Goal: Feedback & Contribution: Contribute content

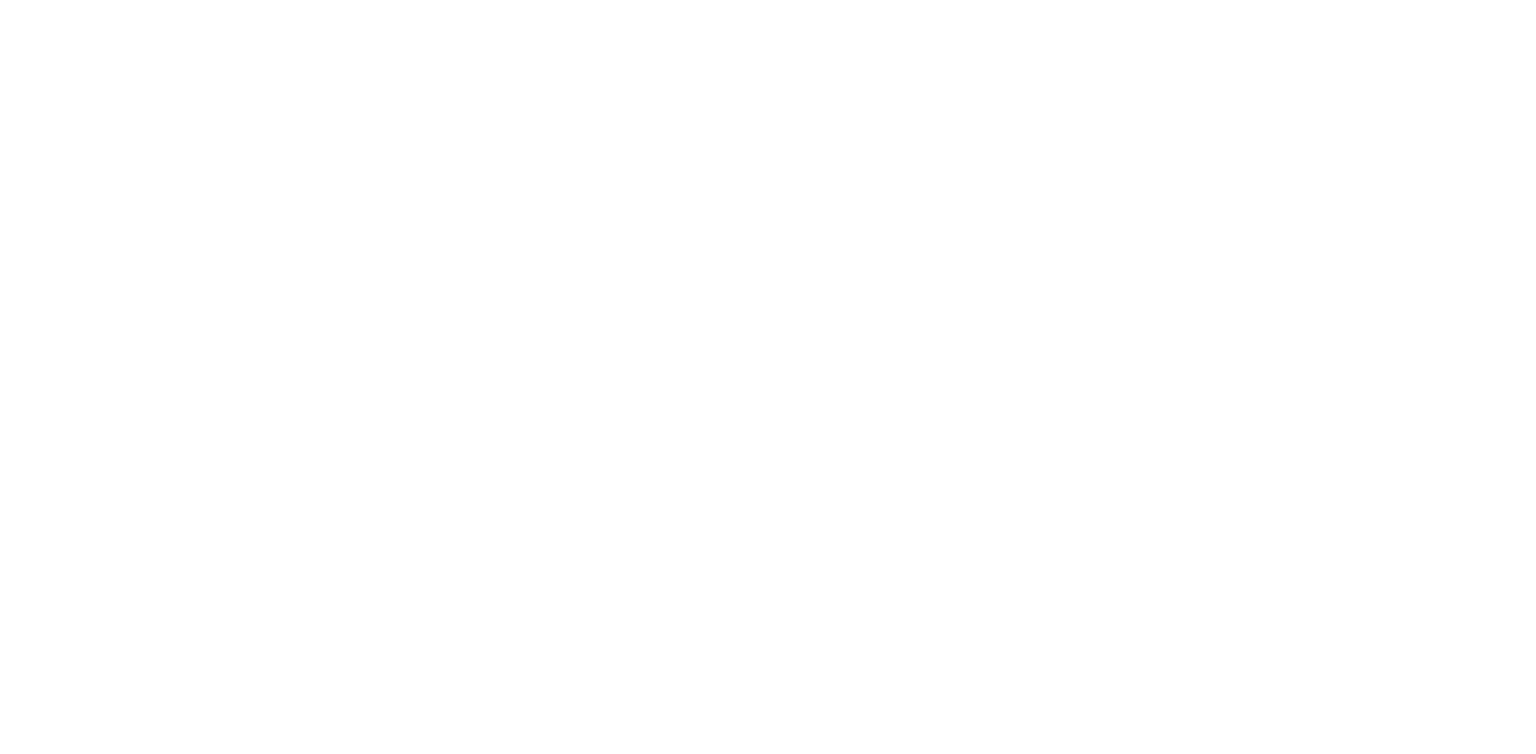
select select "*"
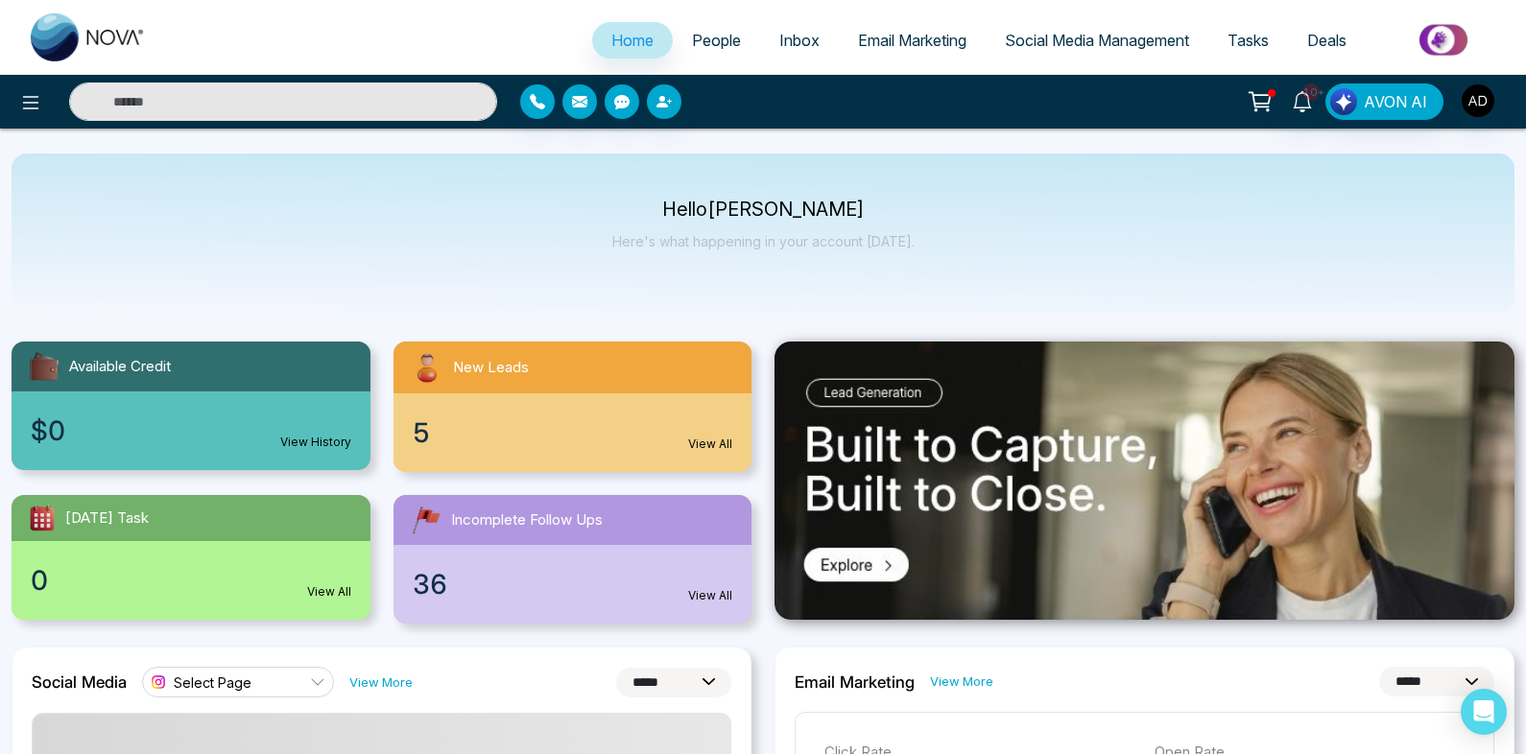
click at [707, 46] on span "People" at bounding box center [716, 40] width 49 height 19
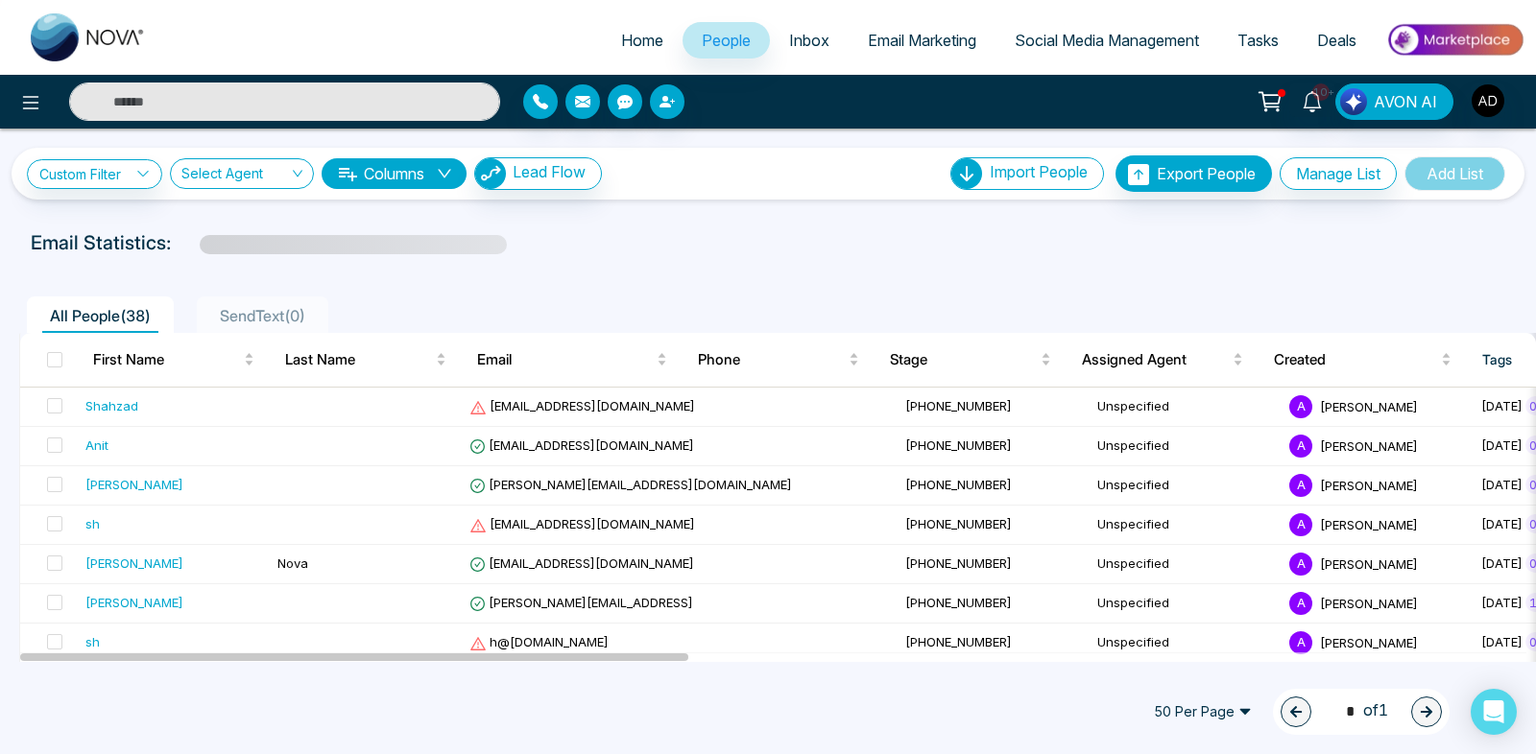
click at [227, 92] on input "text" at bounding box center [284, 102] width 431 height 38
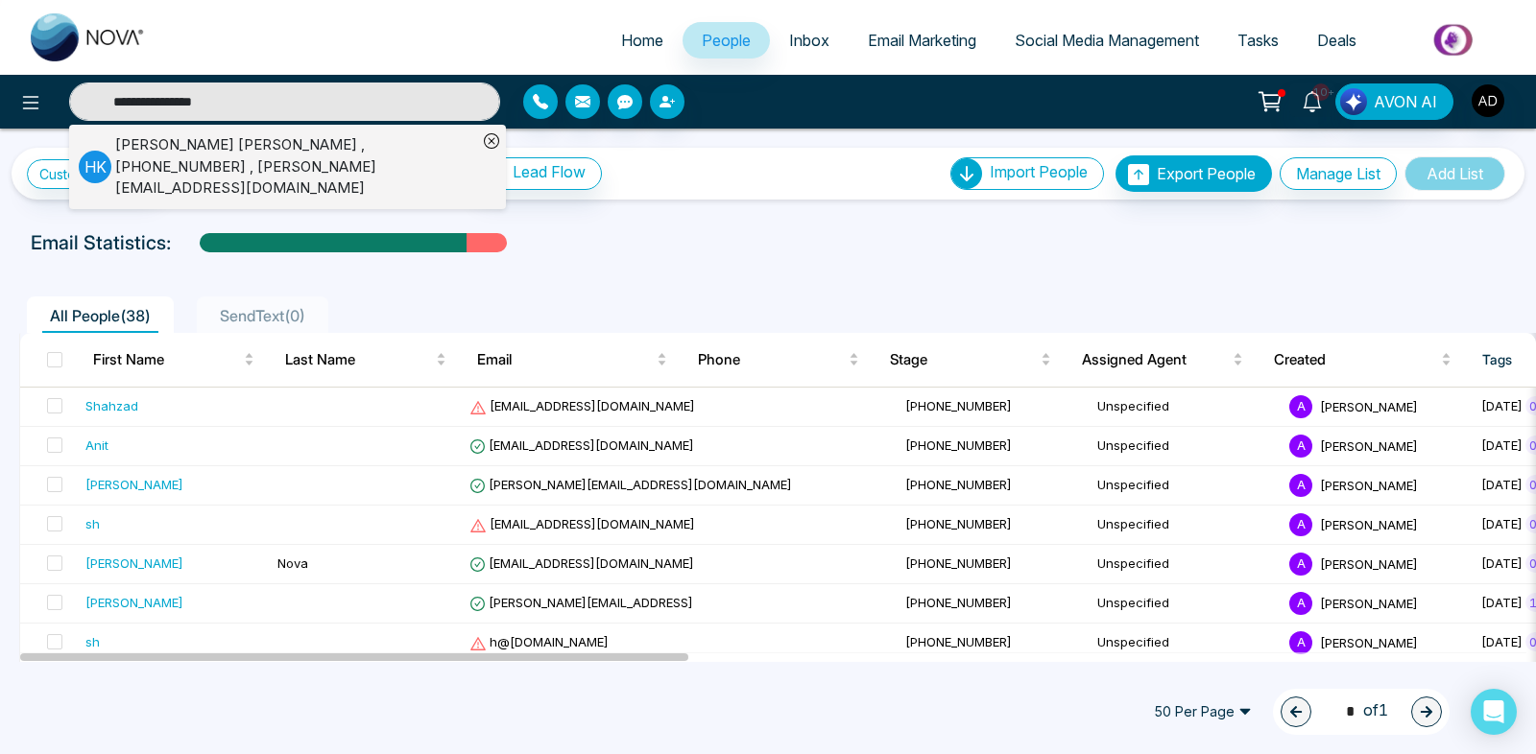
type input "**********"
click at [220, 136] on div "[PERSON_NAME] , [PHONE_NUMBER] , [PERSON_NAME][EMAIL_ADDRESS][DOMAIN_NAME]" at bounding box center [296, 166] width 362 height 65
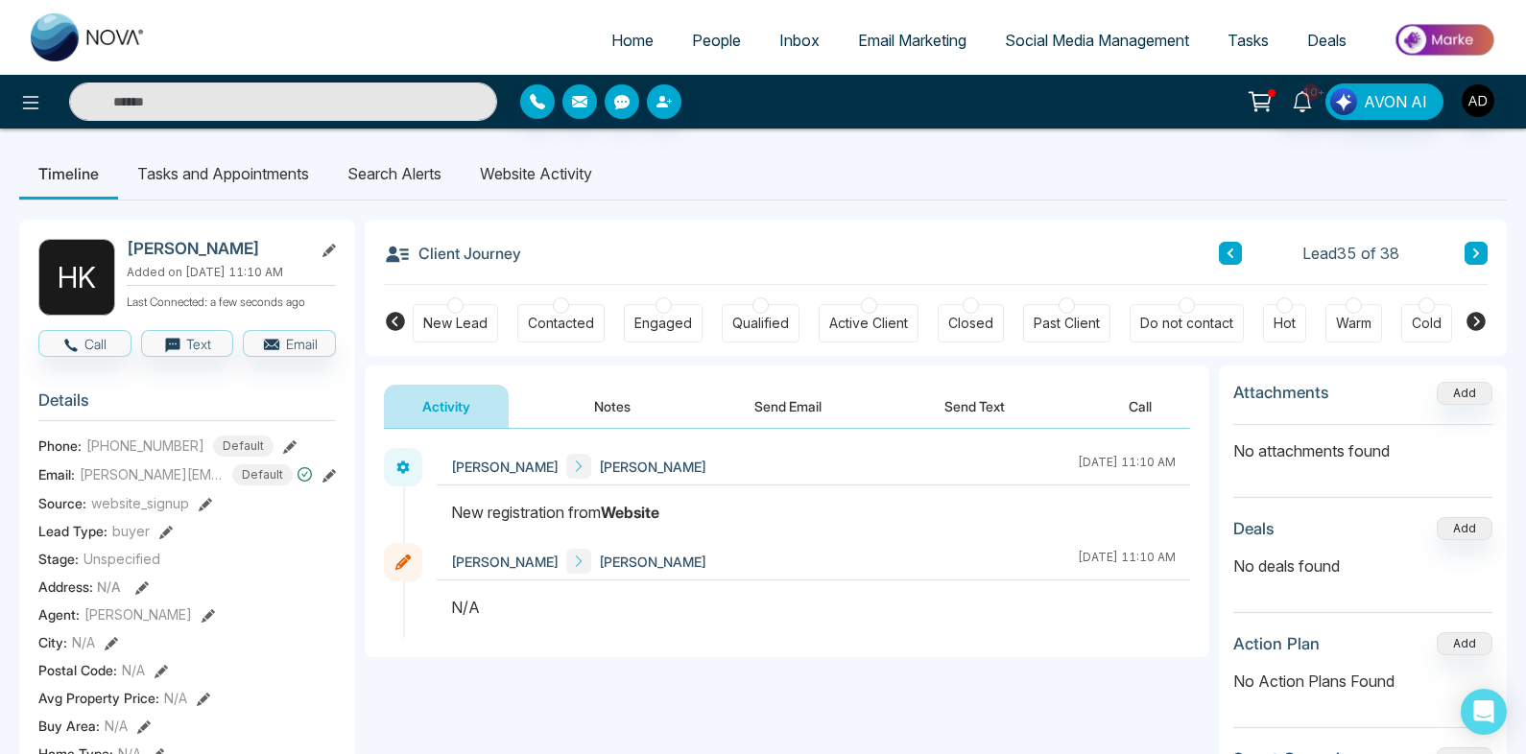
click at [532, 168] on li "Website Activity" at bounding box center [536, 174] width 151 height 52
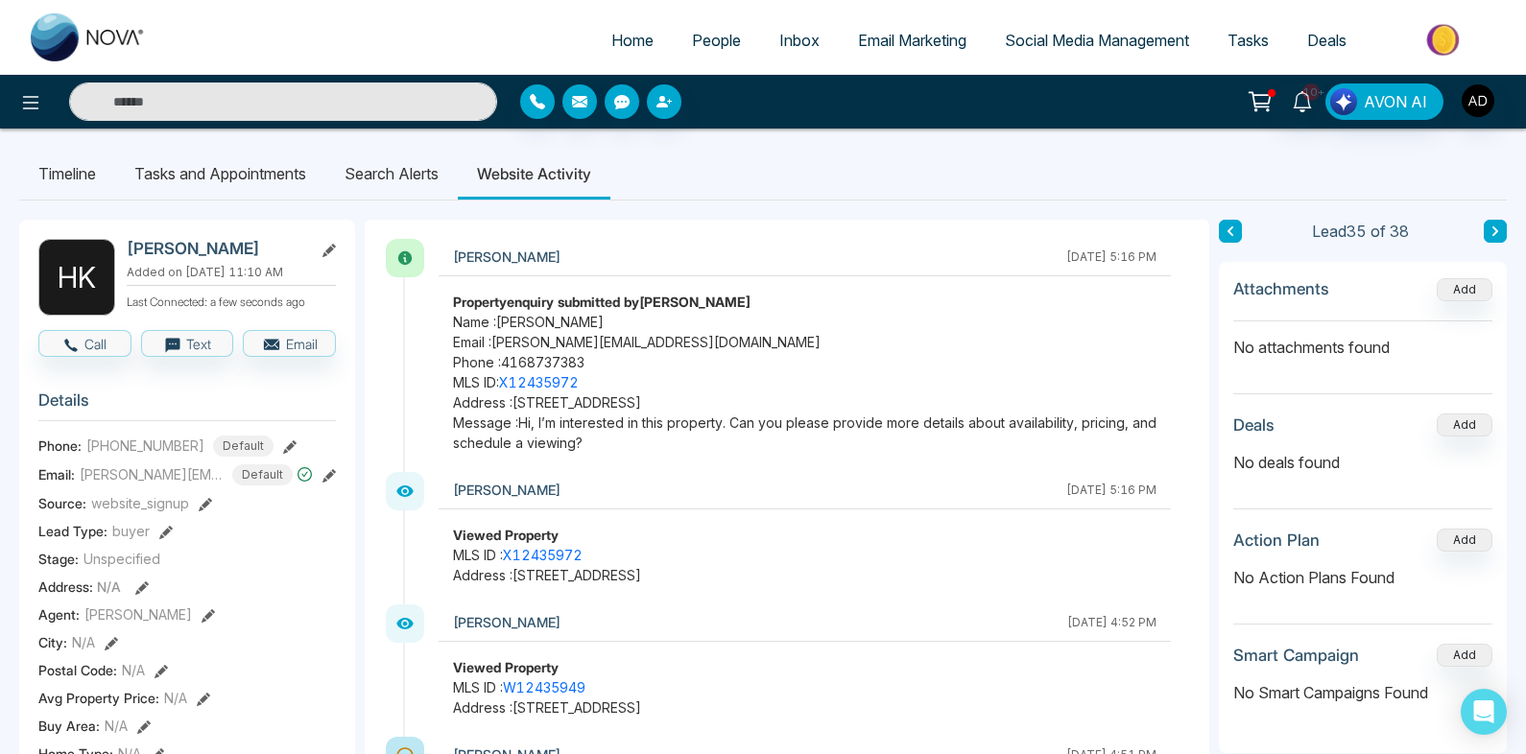
click at [399, 181] on li "Search Alerts" at bounding box center [391, 174] width 132 height 52
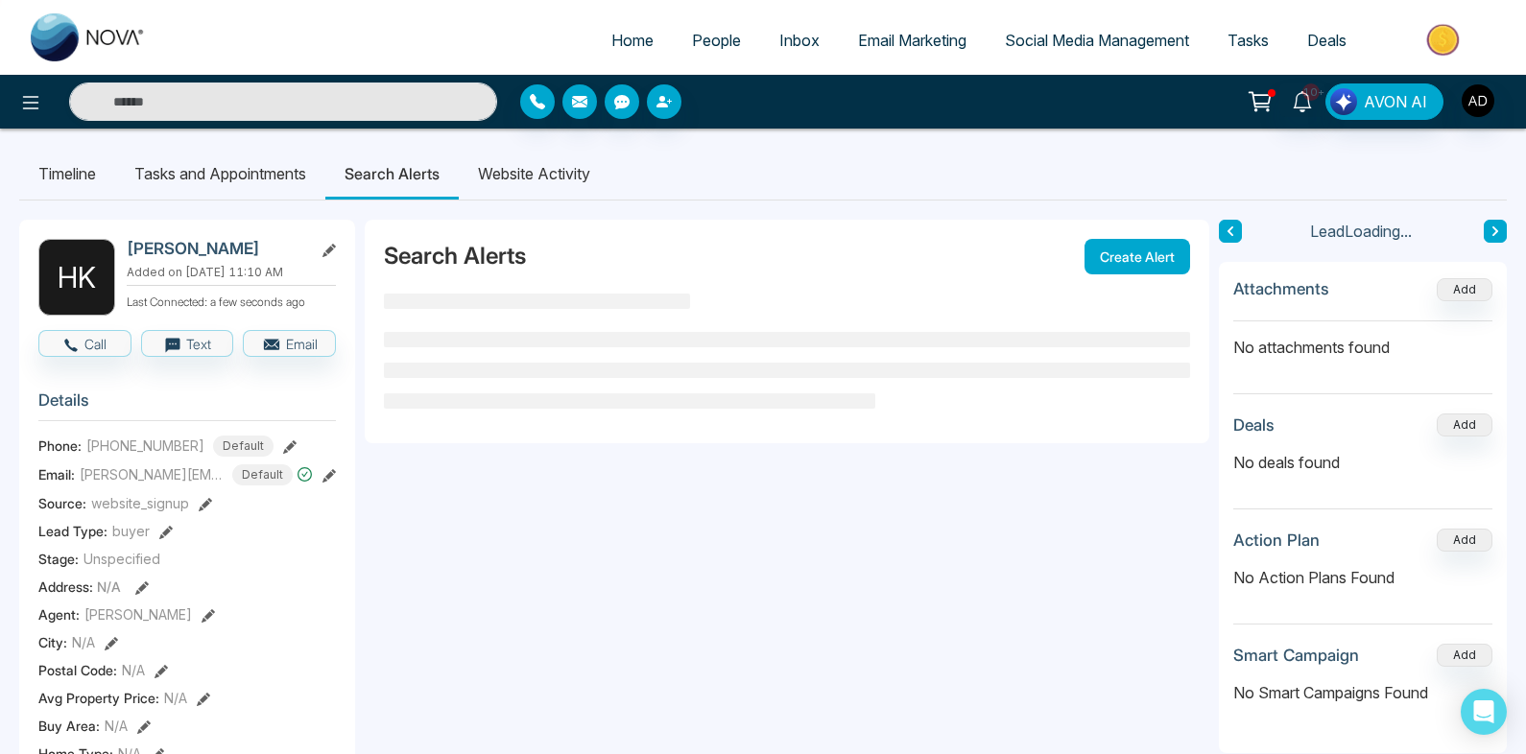
click at [560, 172] on li "Website Activity" at bounding box center [534, 174] width 151 height 52
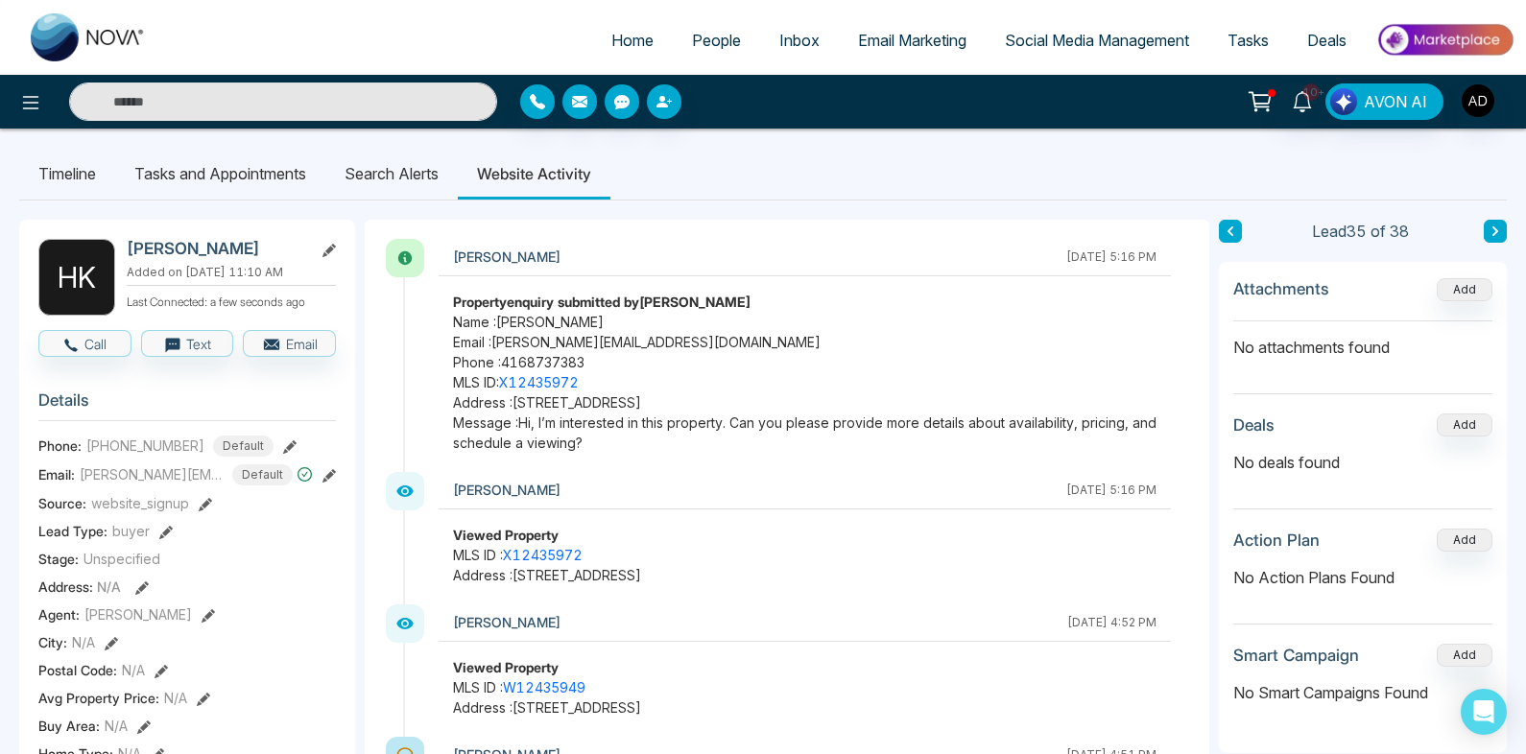
click at [611, 47] on span "Home" at bounding box center [632, 40] width 42 height 19
select select "*"
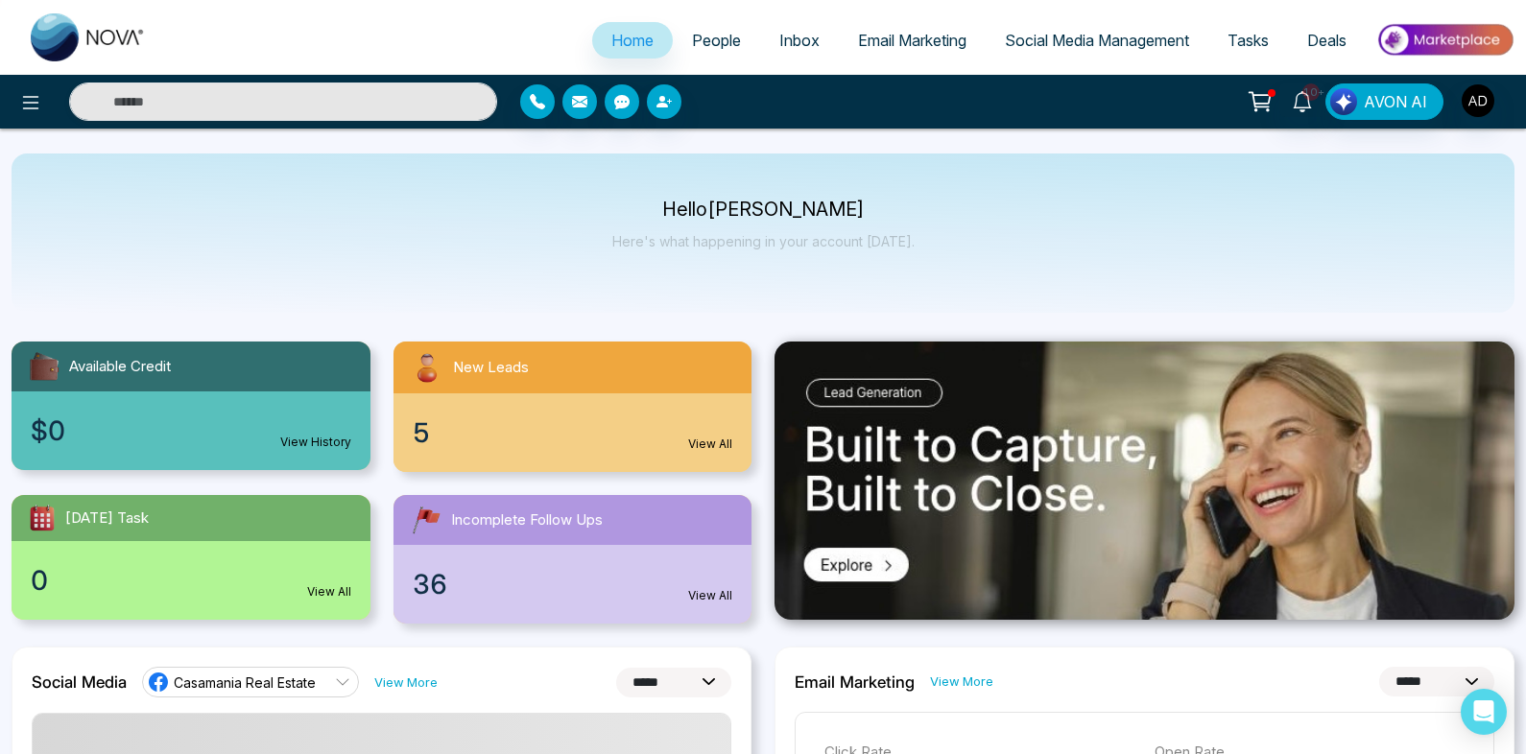
click at [720, 35] on span "People" at bounding box center [716, 40] width 49 height 19
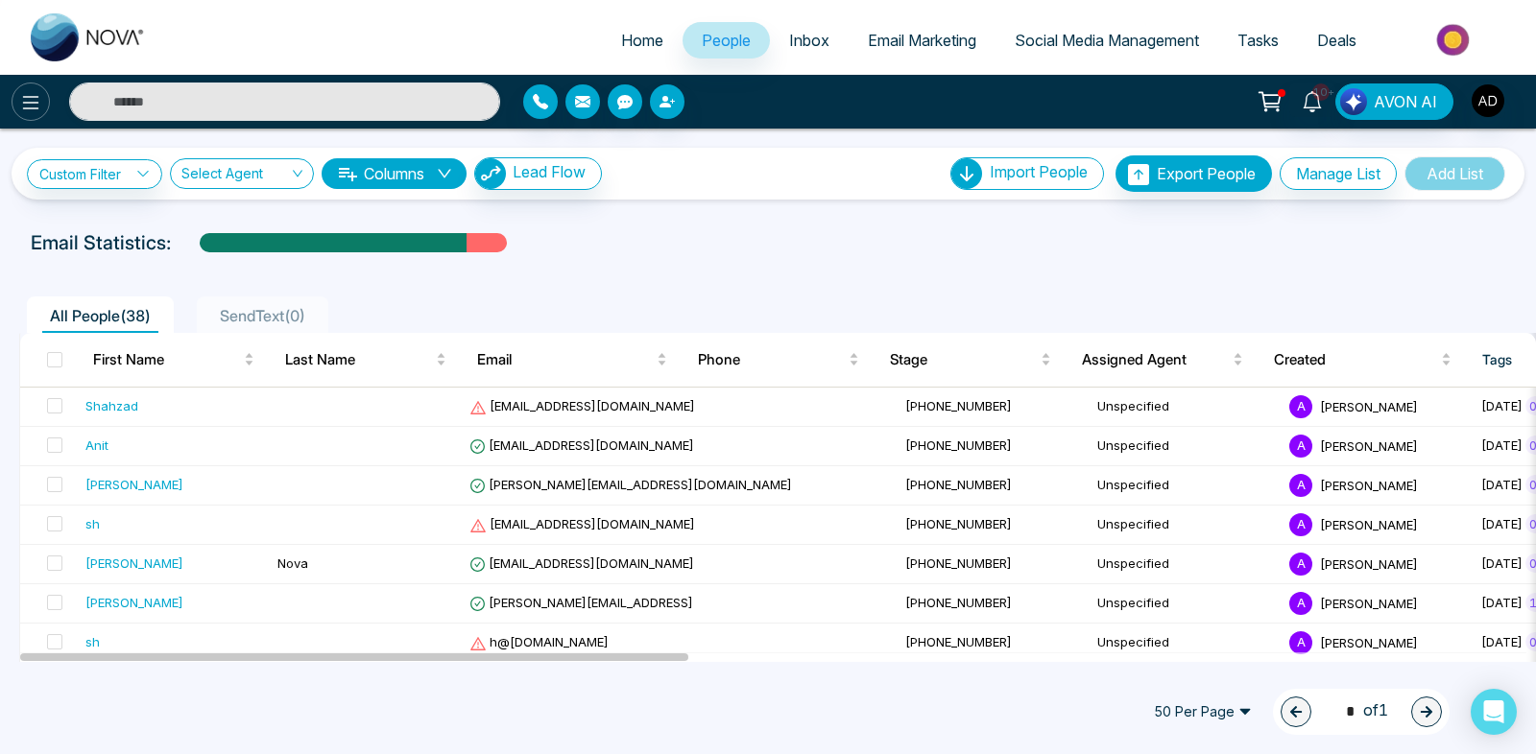
click at [29, 98] on icon at bounding box center [30, 102] width 23 height 23
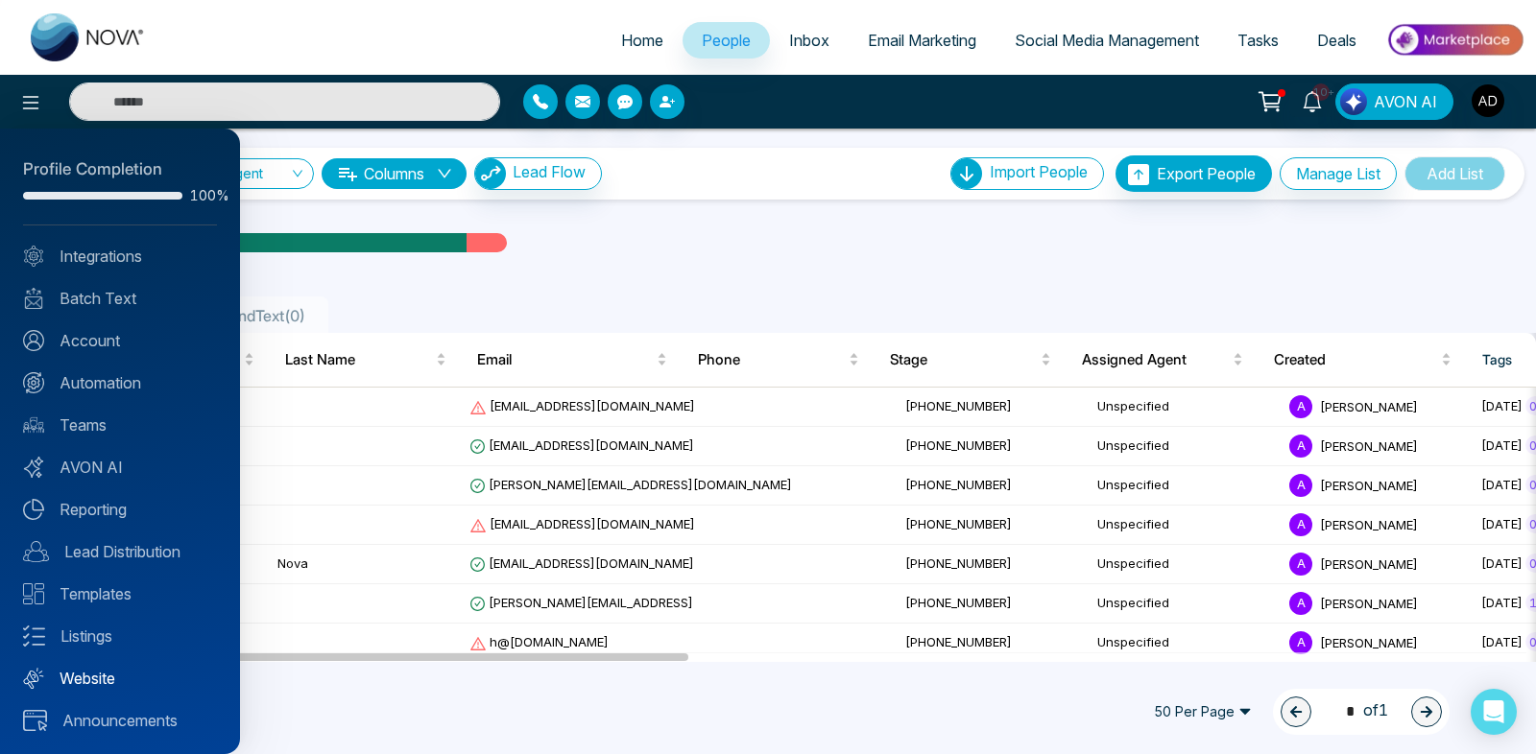
click at [98, 683] on link "Website" at bounding box center [120, 678] width 194 height 23
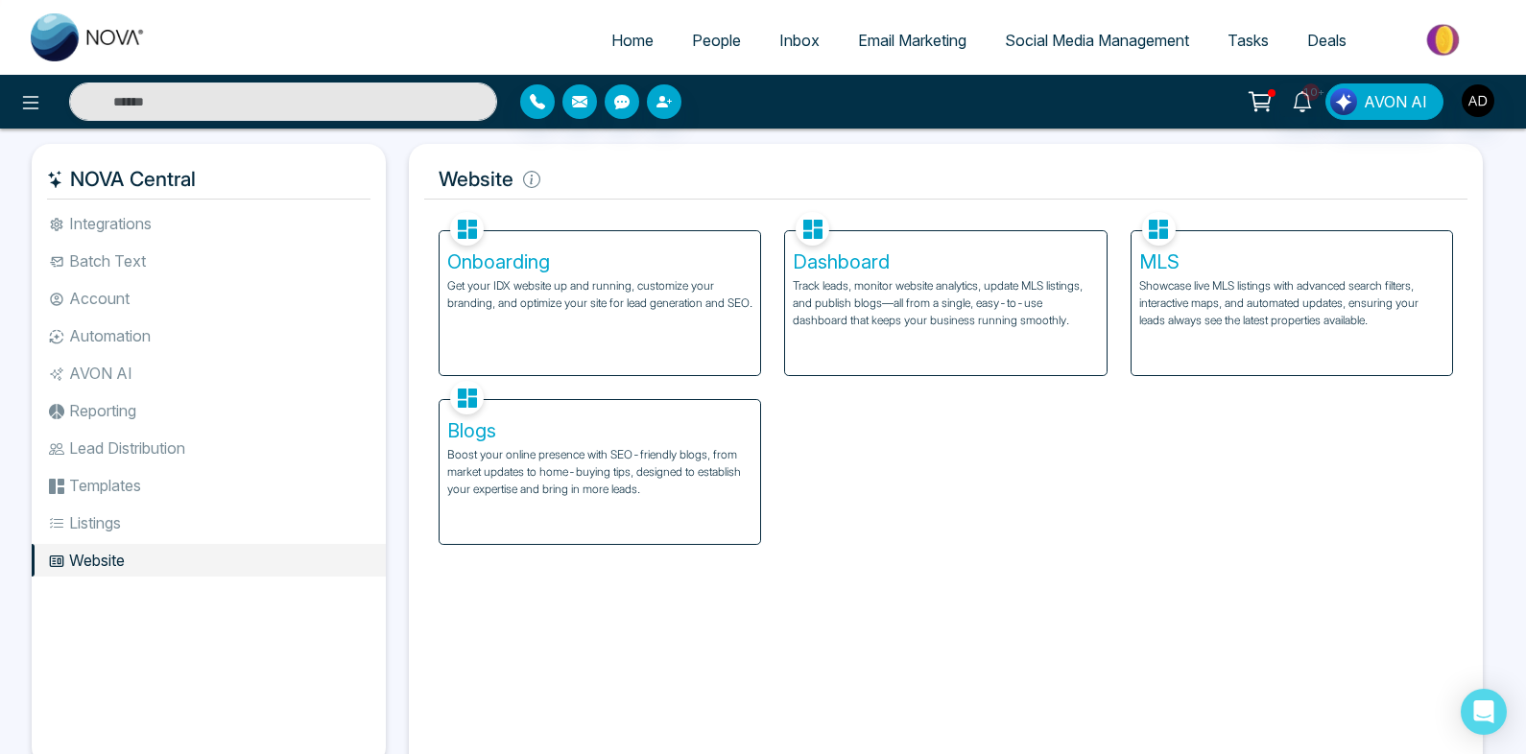
click at [487, 449] on p "Boost your online presence with SEO-friendly blogs, from market updates to home…" at bounding box center [599, 472] width 305 height 52
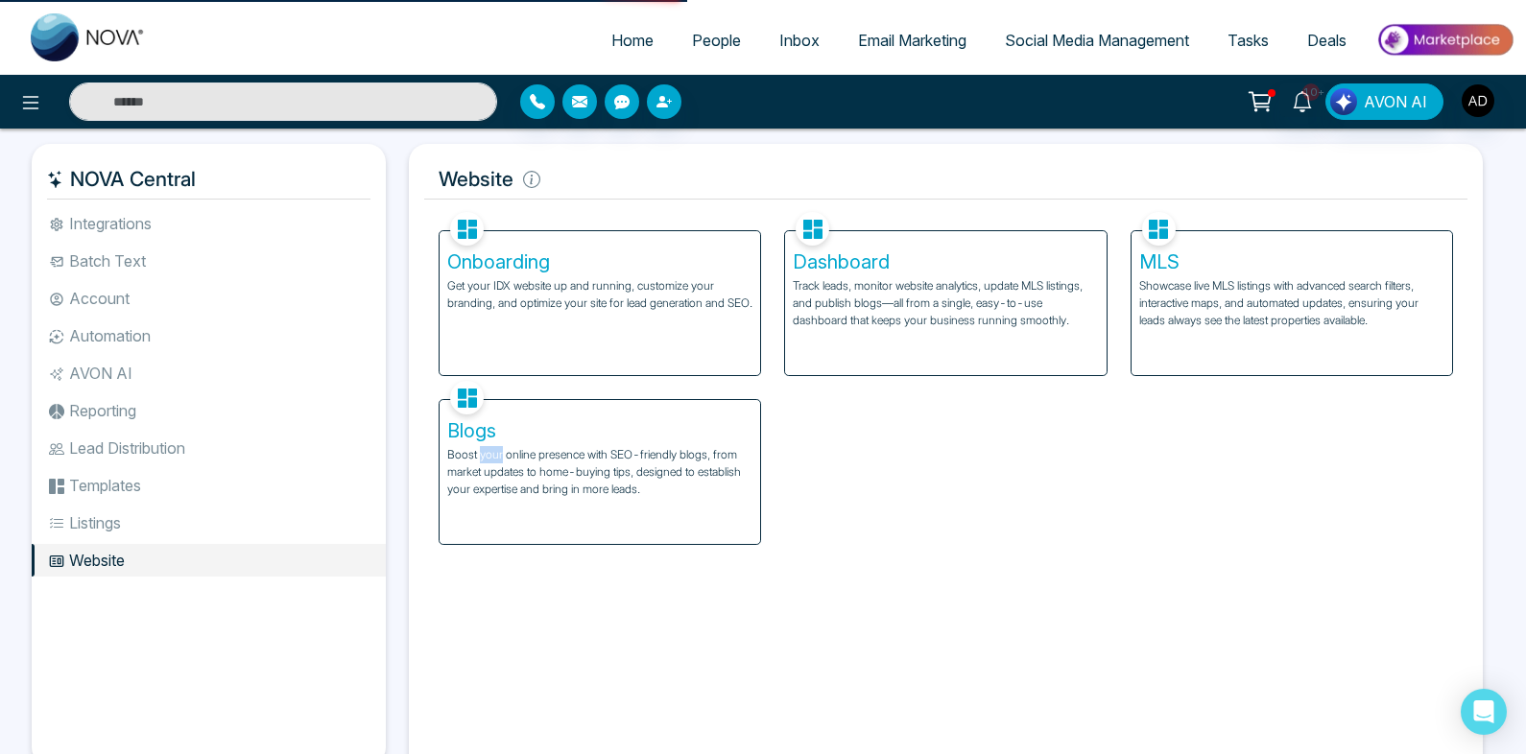
click at [487, 449] on p "Boost your online presence with SEO-friendly blogs, from market updates to home…" at bounding box center [599, 472] width 305 height 52
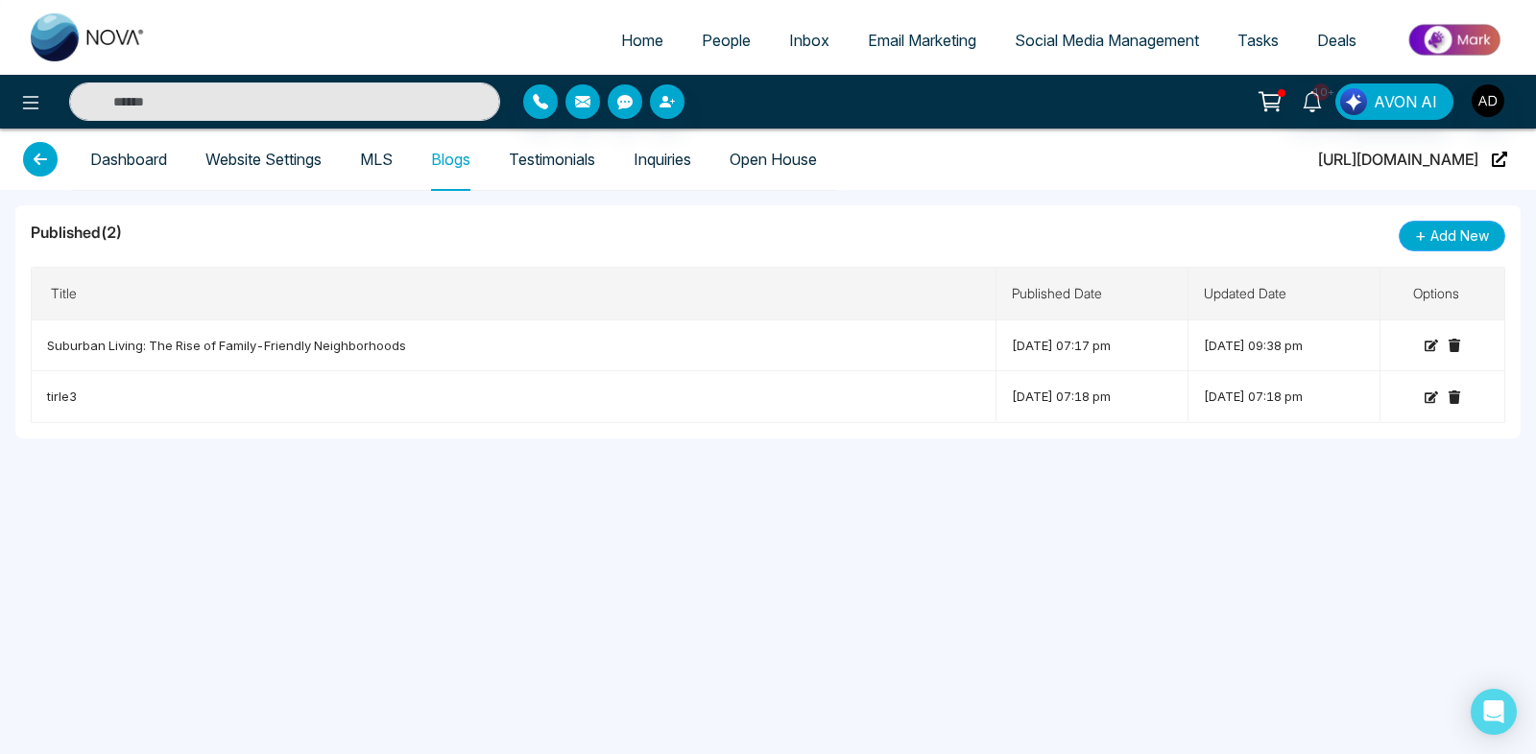
click at [1458, 233] on span "Add New" at bounding box center [1459, 236] width 59 height 21
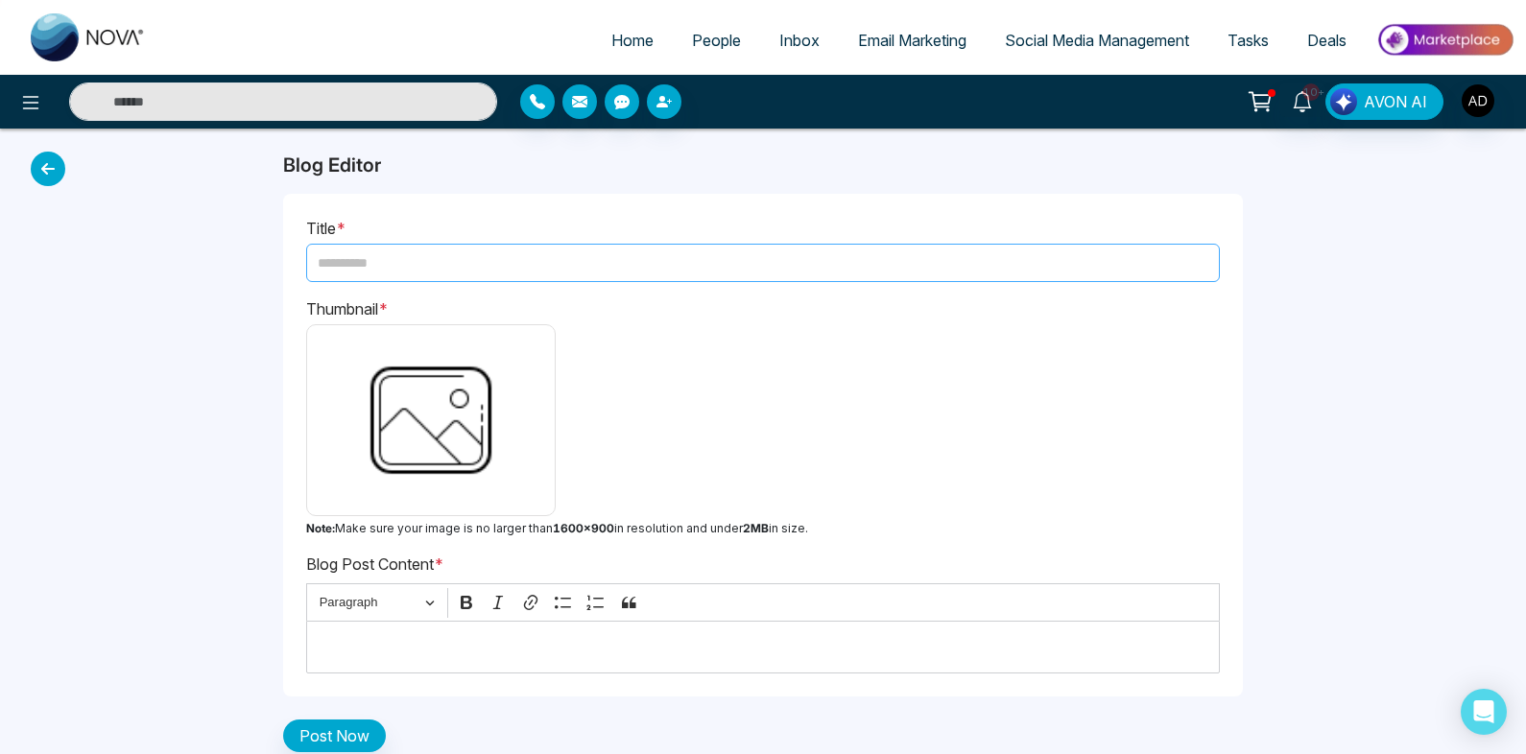
click at [662, 268] on input "text" at bounding box center [763, 263] width 914 height 38
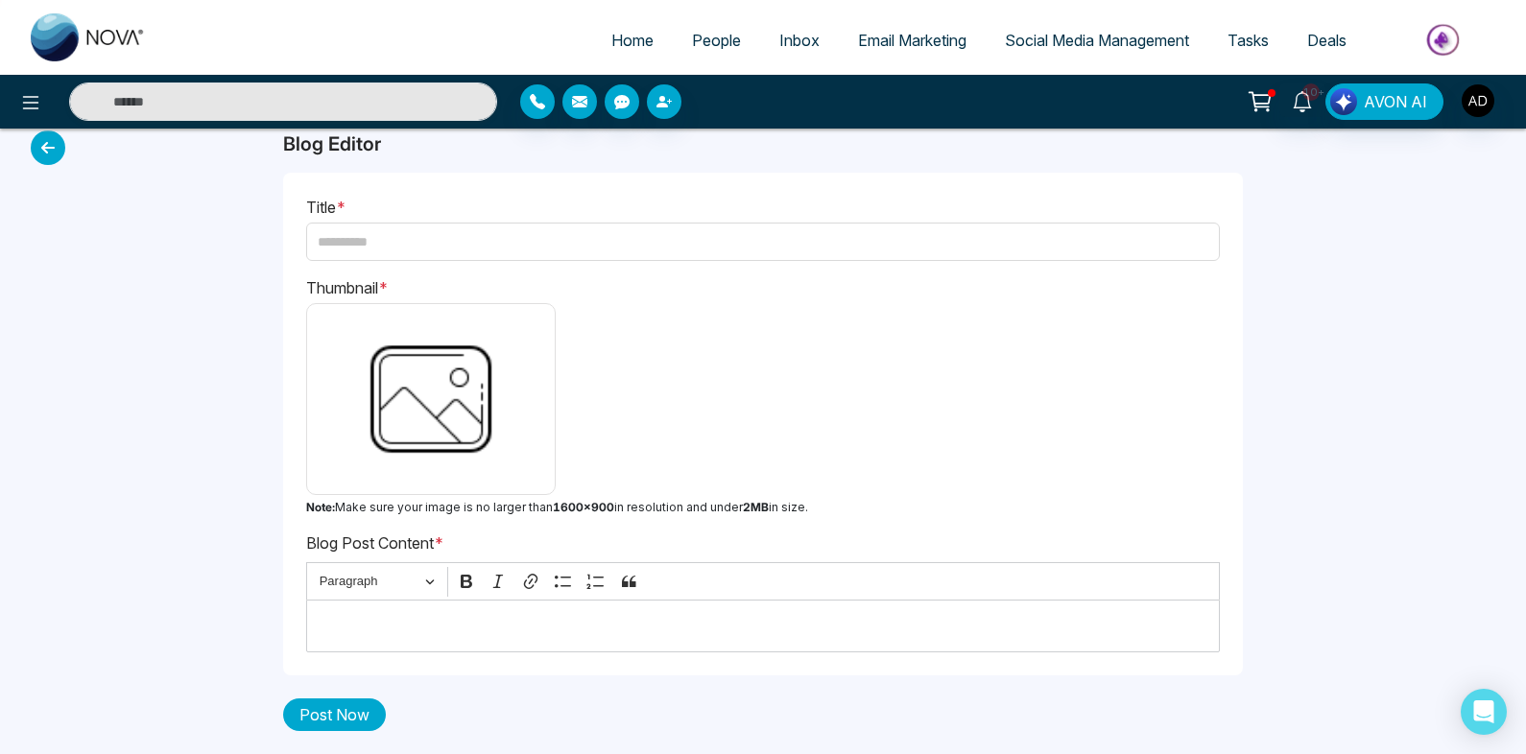
click at [362, 710] on button "Post Now" at bounding box center [334, 715] width 103 height 33
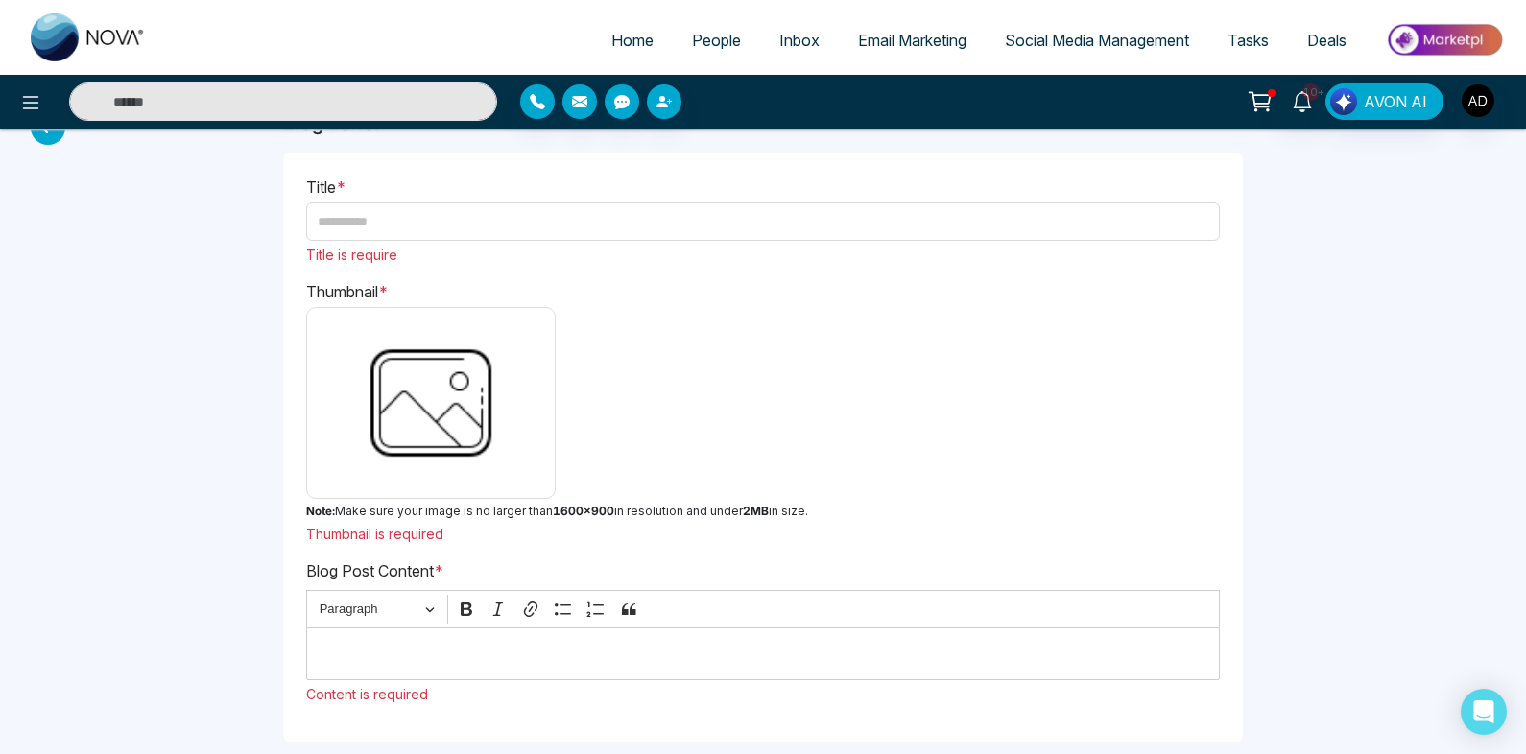
scroll to position [0, 0]
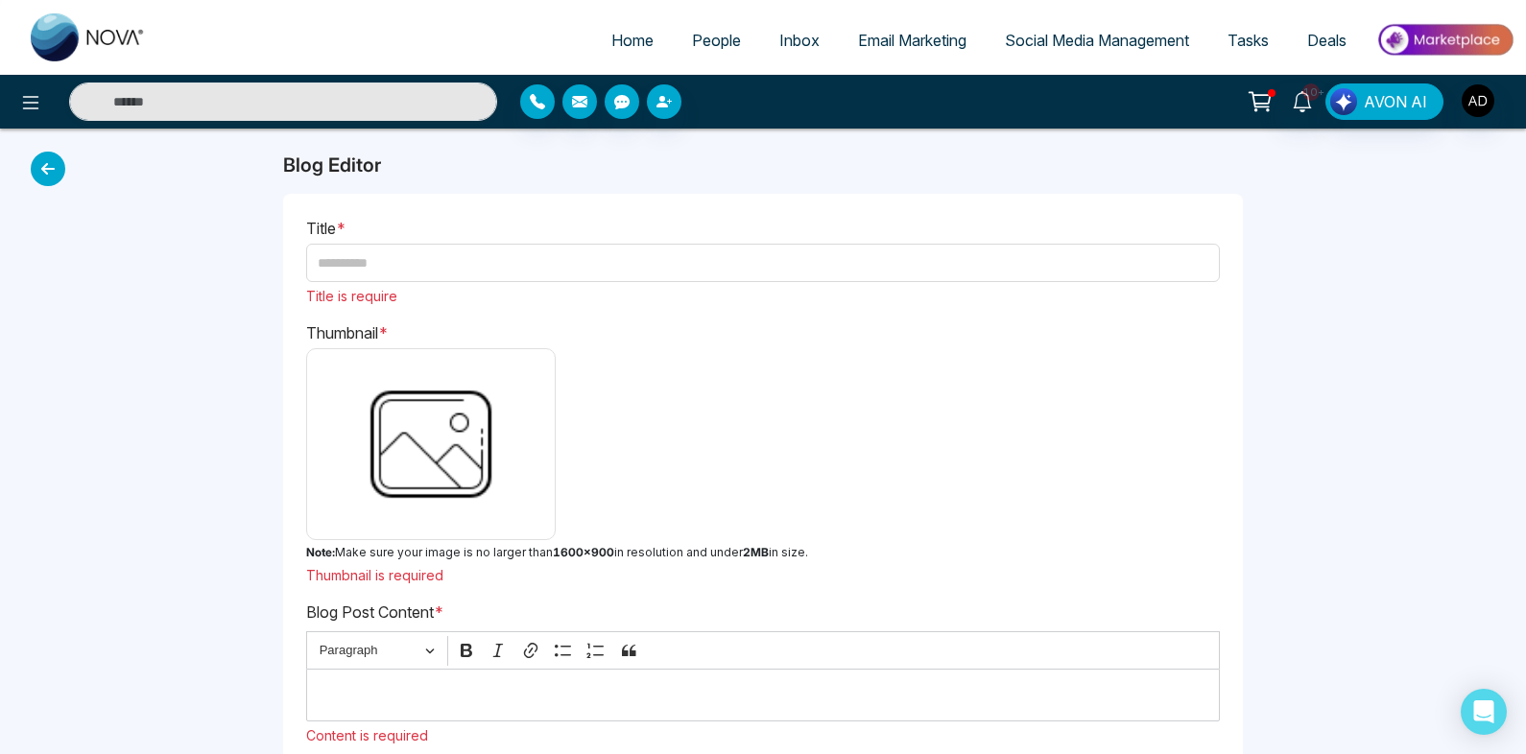
click at [643, 288] on p "Title is require" at bounding box center [763, 296] width 914 height 20
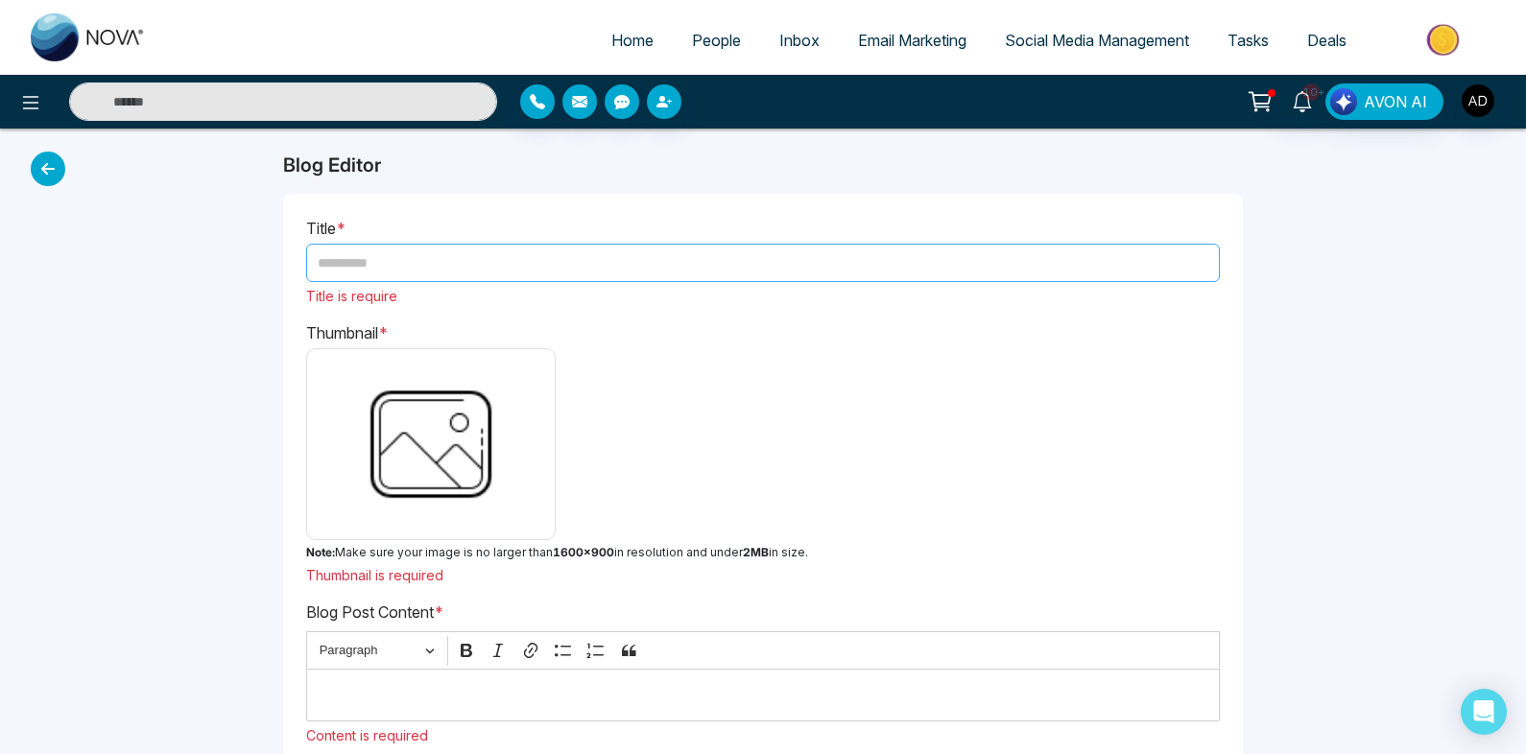
click at [651, 265] on input "text" at bounding box center [763, 263] width 914 height 38
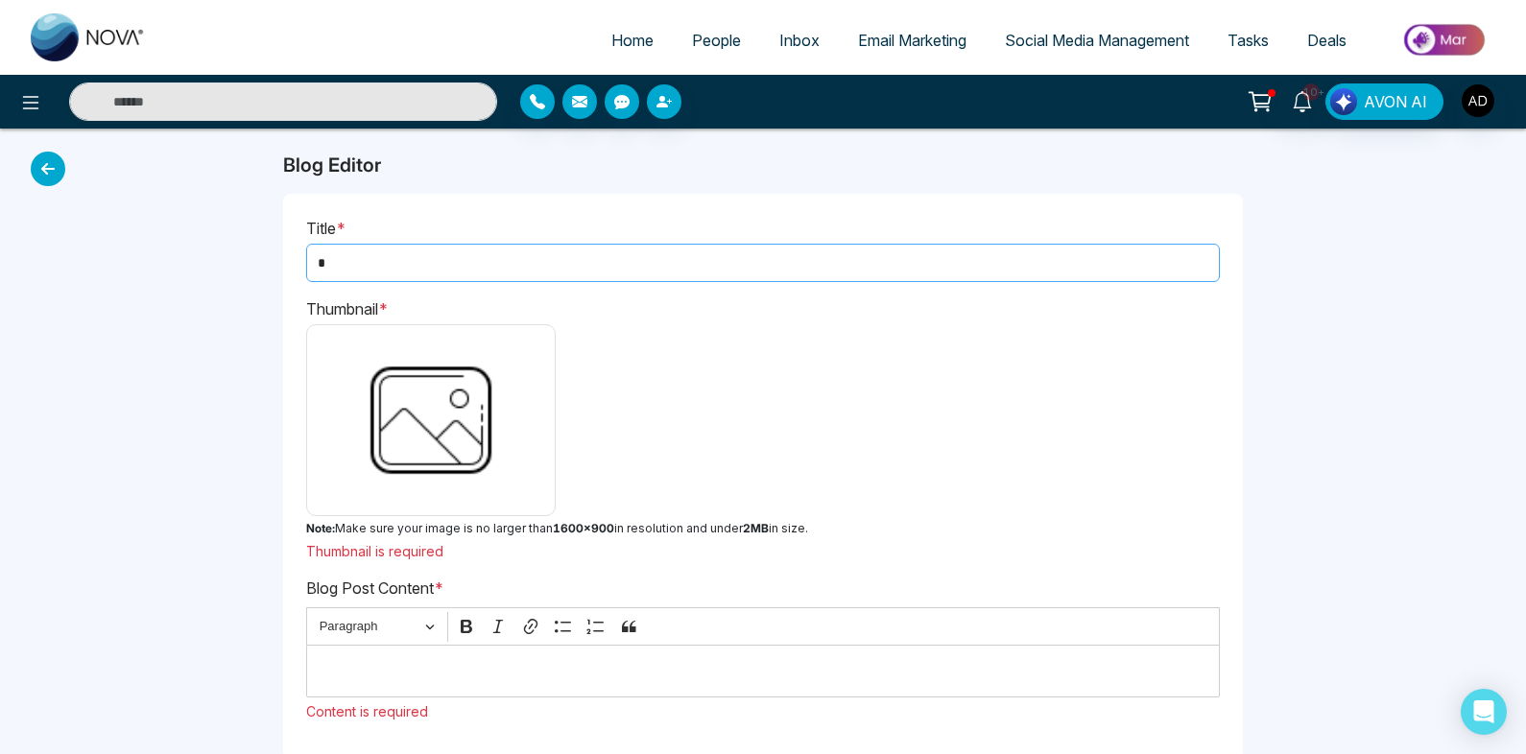
scroll to position [84, 0]
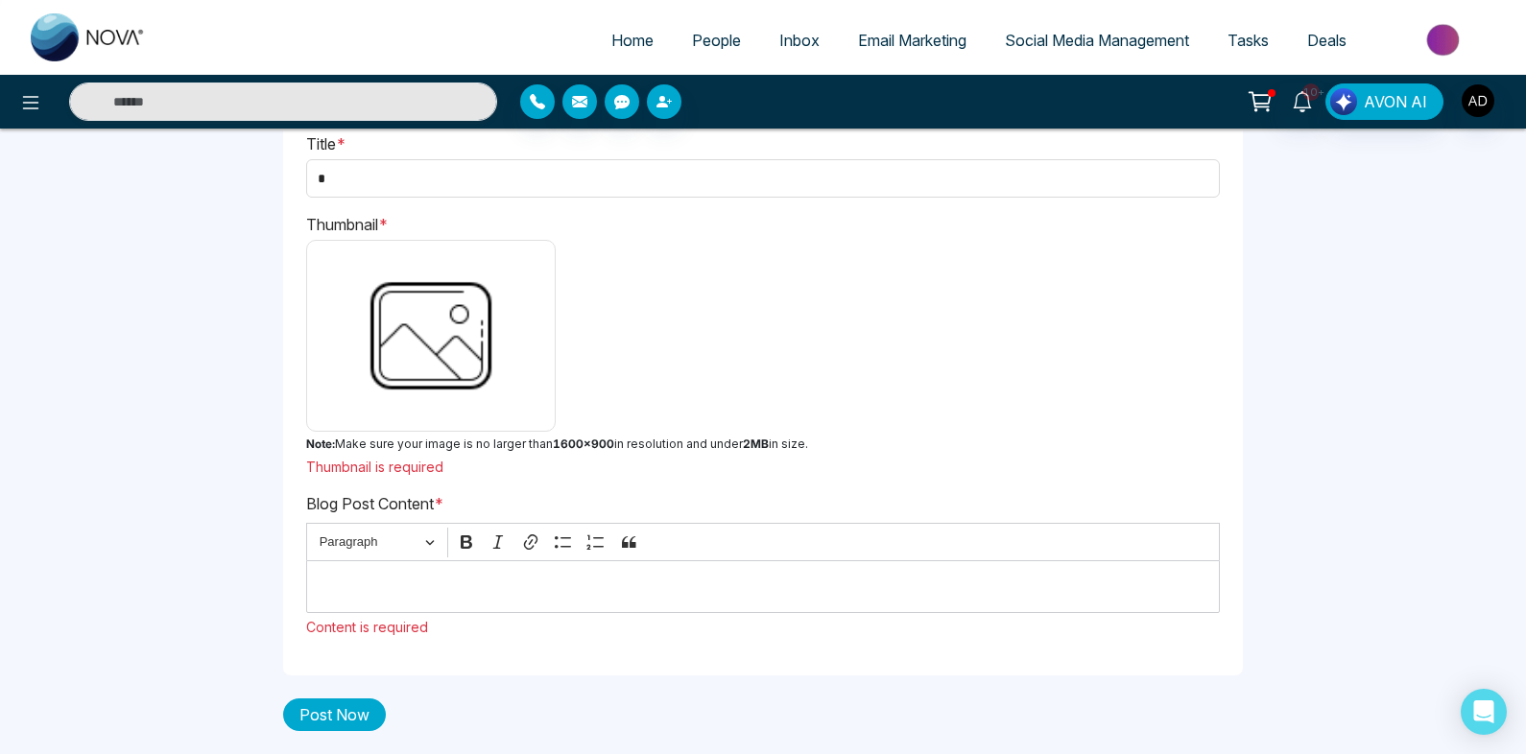
click at [345, 712] on button "Post Now" at bounding box center [334, 715] width 103 height 33
drag, startPoint x: 502, startPoint y: 184, endPoint x: 277, endPoint y: 174, distance: 224.8
click at [278, 175] on div "Blog Editor Title * * Thumbnail * Note: Make sure your image is no larger than …" at bounding box center [763, 399] width 1526 height 710
type input "**********"
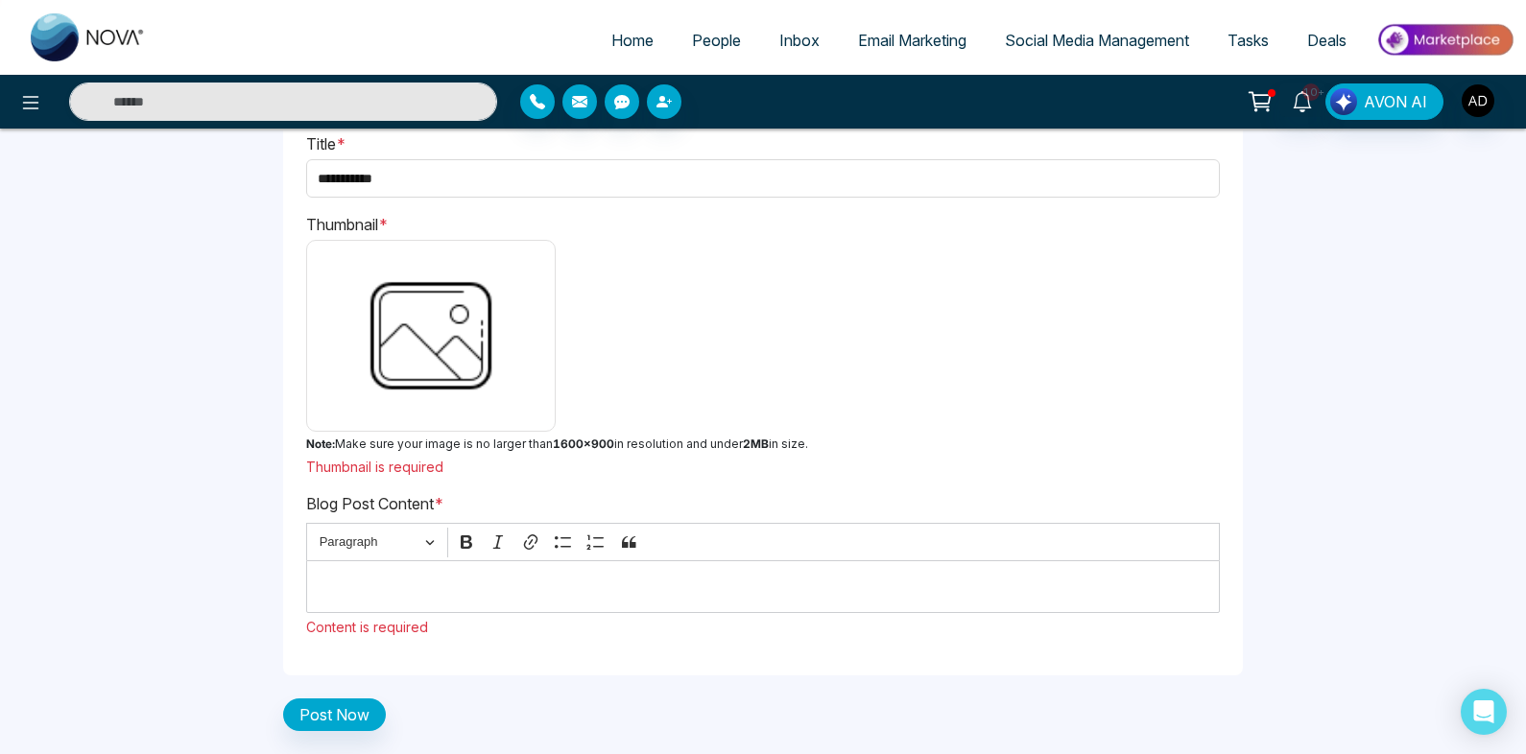
click at [435, 318] on img at bounding box center [431, 336] width 230 height 173
click at [0, 0] on input "file" at bounding box center [0, 0] width 0 height 0
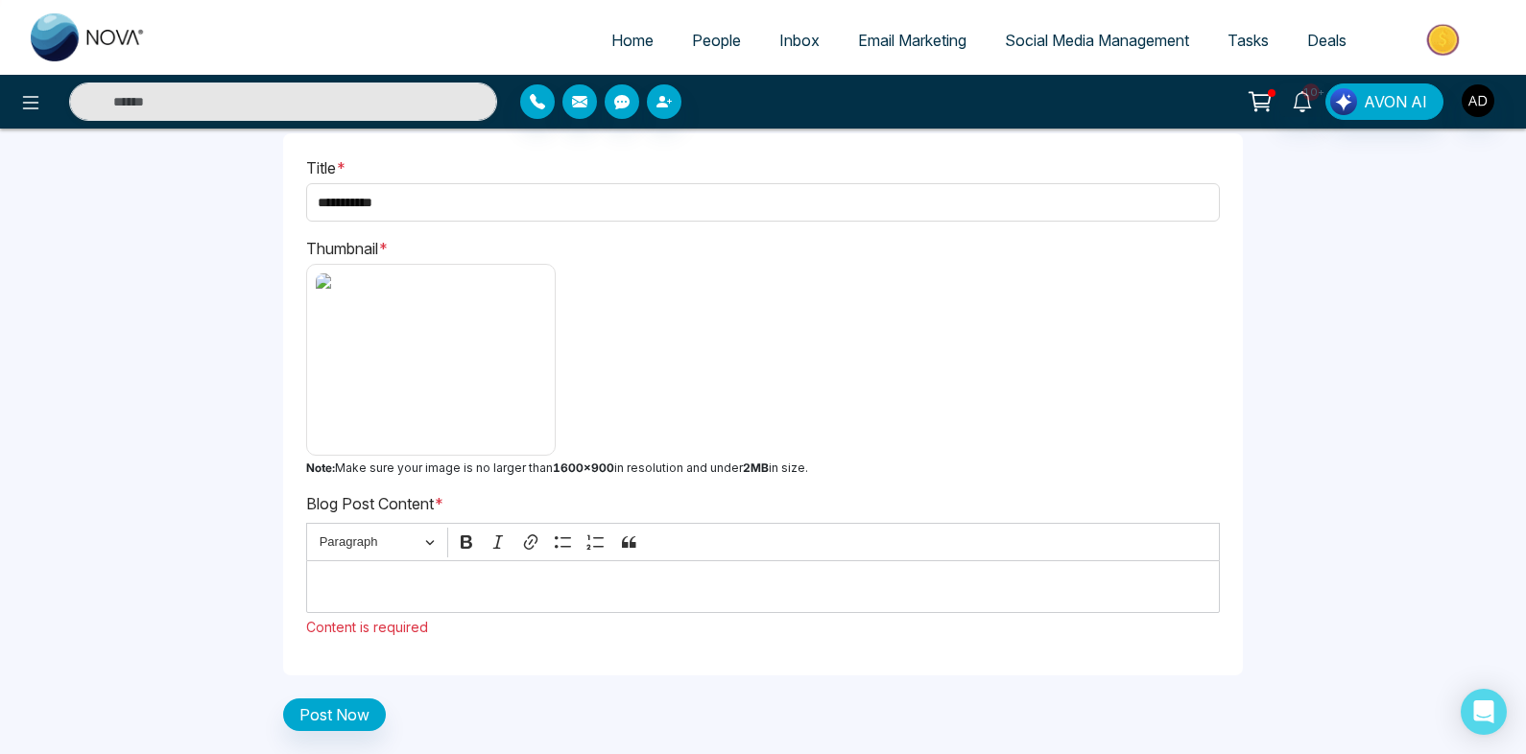
scroll to position [60, 0]
click at [477, 353] on img at bounding box center [431, 360] width 230 height 173
click at [0, 0] on input "file" at bounding box center [0, 0] width 0 height 0
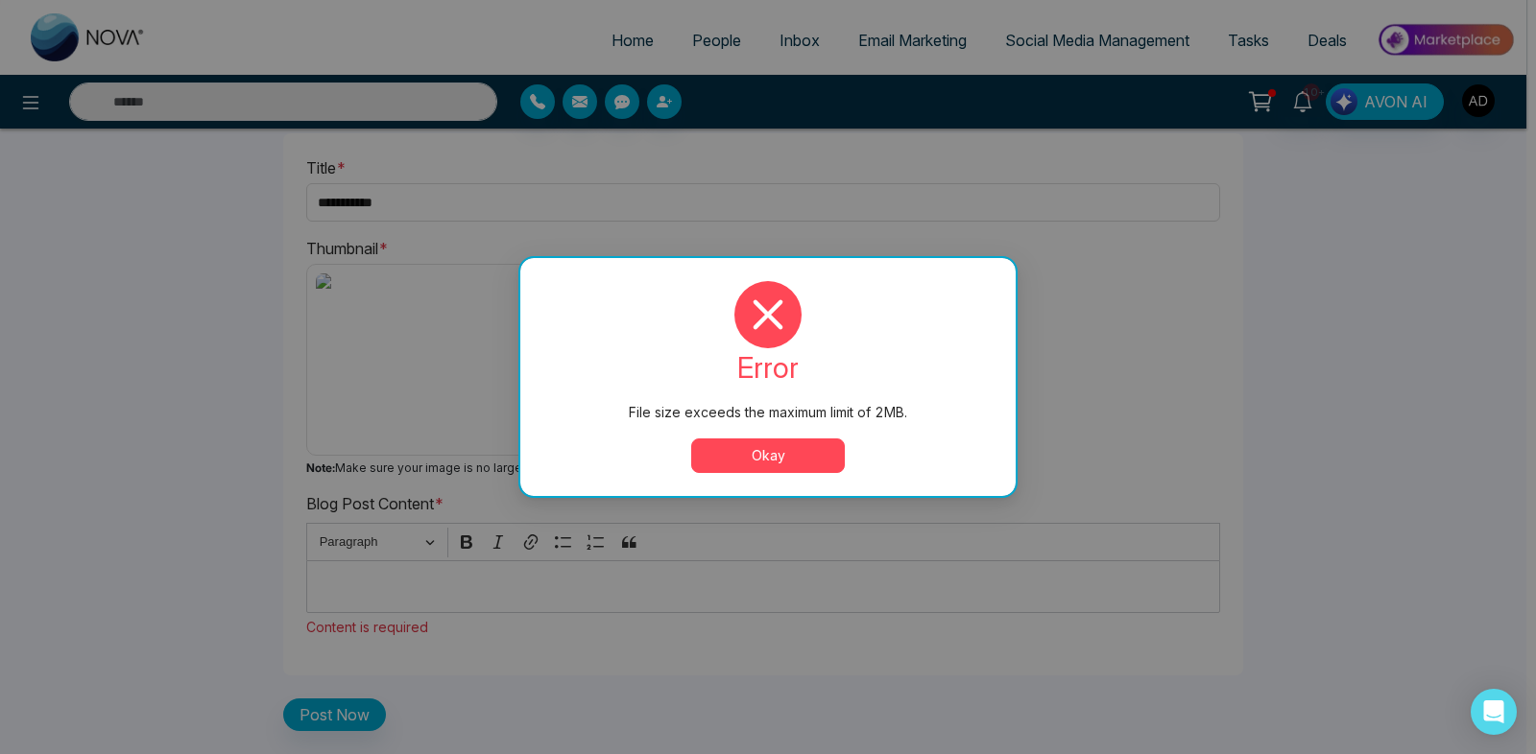
click at [748, 453] on button "Okay" at bounding box center [768, 456] width 154 height 35
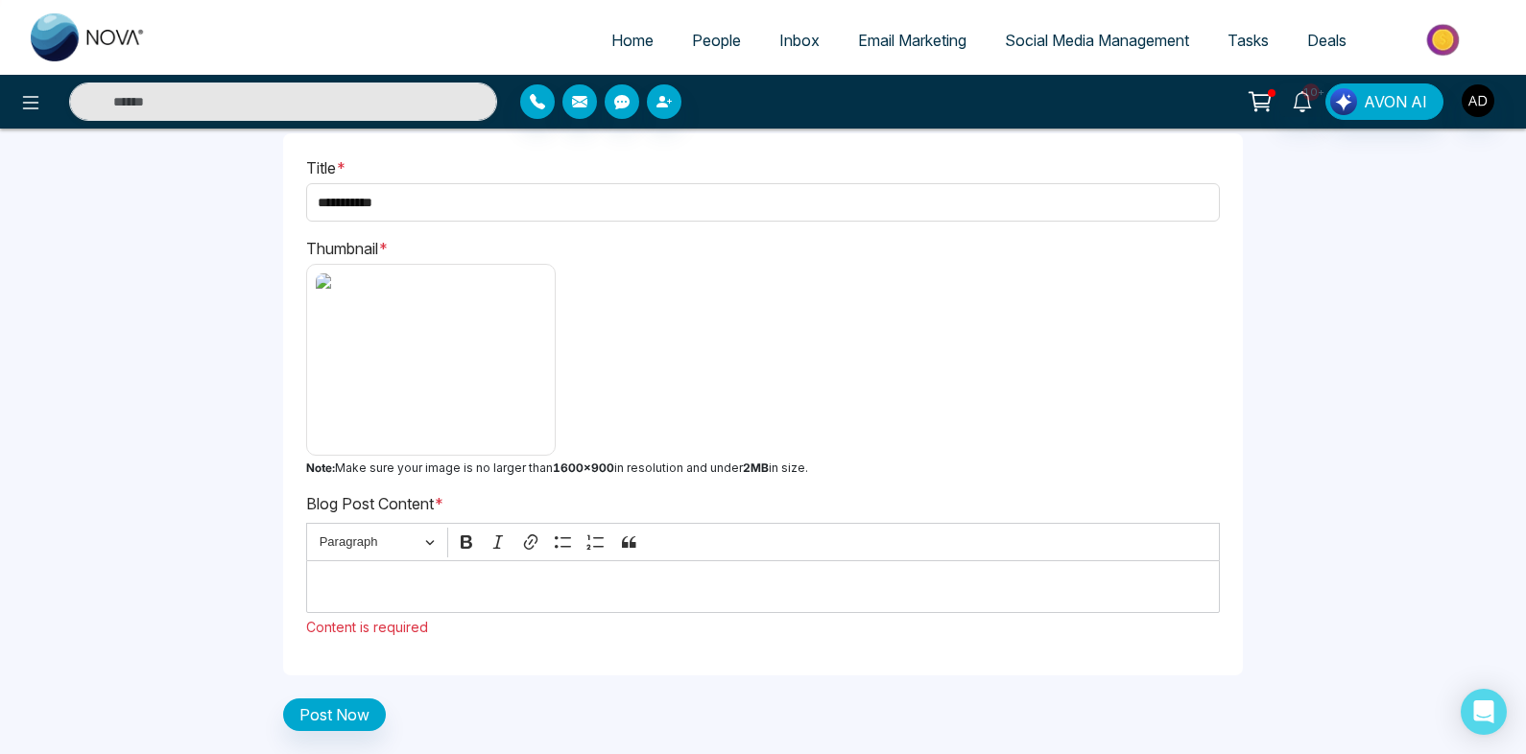
click at [500, 392] on img at bounding box center [431, 360] width 230 height 173
click at [0, 0] on input "file" at bounding box center [0, 0] width 0 height 0
click at [454, 397] on img at bounding box center [431, 360] width 230 height 173
click at [0, 0] on input "file" at bounding box center [0, 0] width 0 height 0
click at [449, 440] on img at bounding box center [431, 360] width 230 height 173
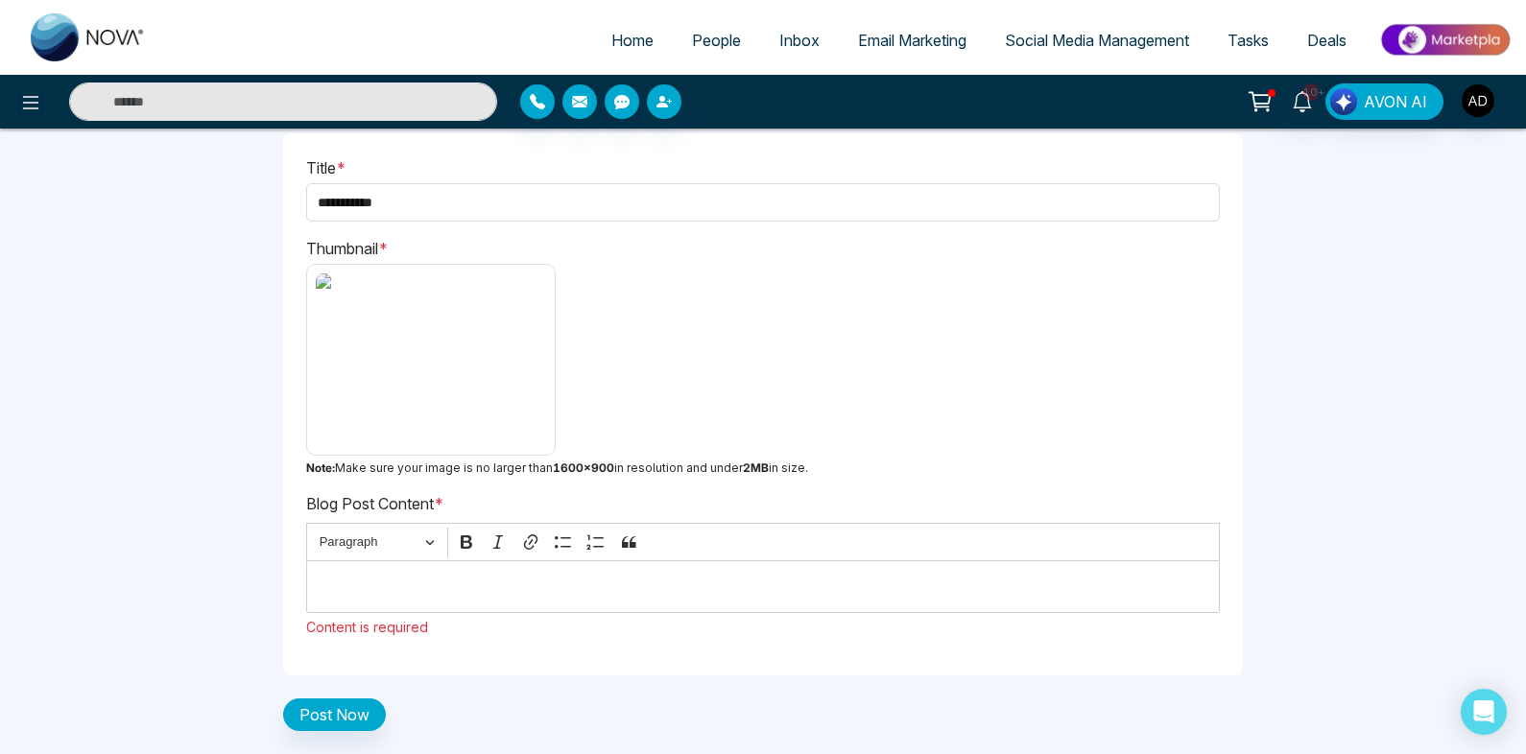
click at [0, 0] on input "file" at bounding box center [0, 0] width 0 height 0
click at [427, 601] on div "Editor editing area: main" at bounding box center [763, 587] width 914 height 53
click at [356, 690] on div "**********" at bounding box center [763, 411] width 960 height 640
click at [333, 719] on button "Post Now" at bounding box center [334, 715] width 103 height 33
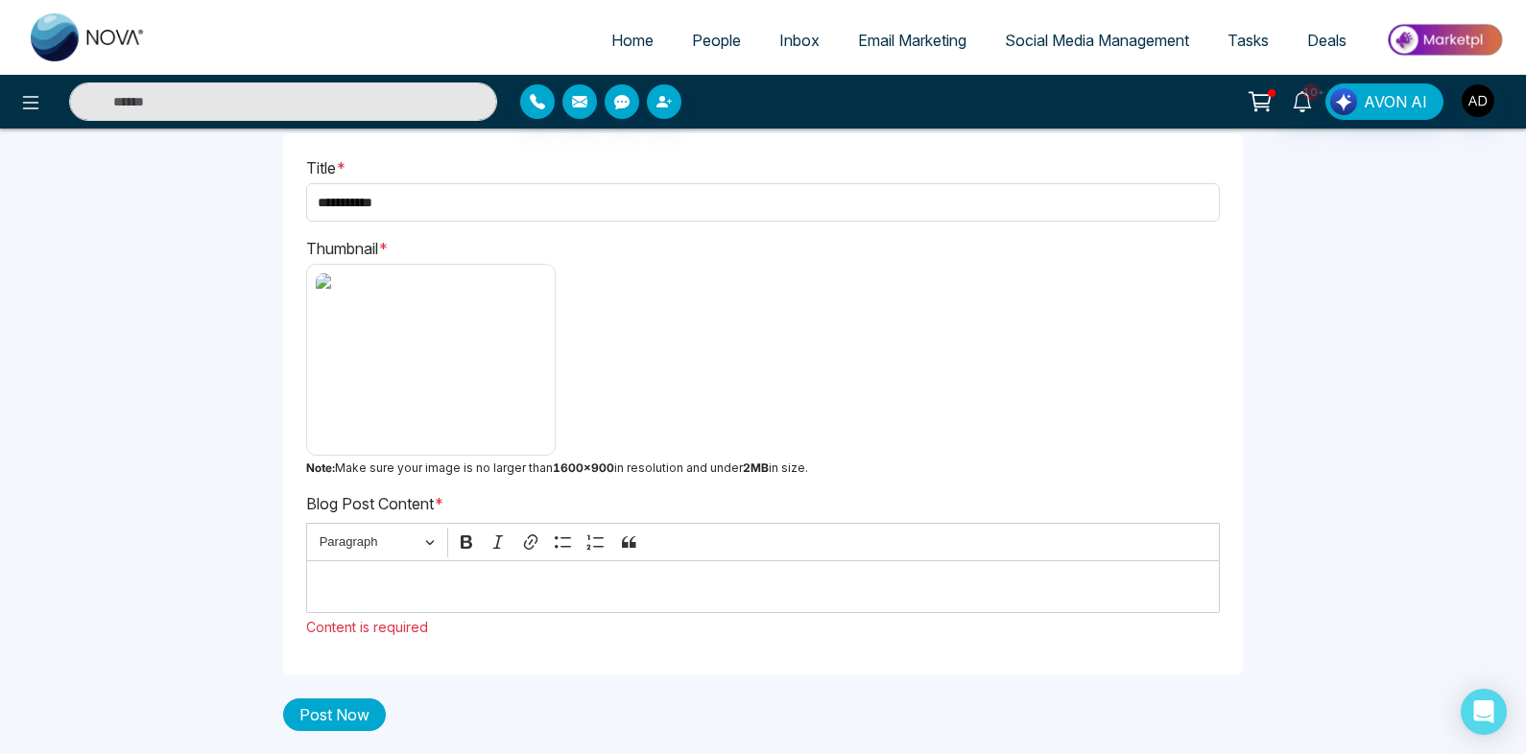
click at [333, 719] on button "Post Now" at bounding box center [334, 715] width 103 height 33
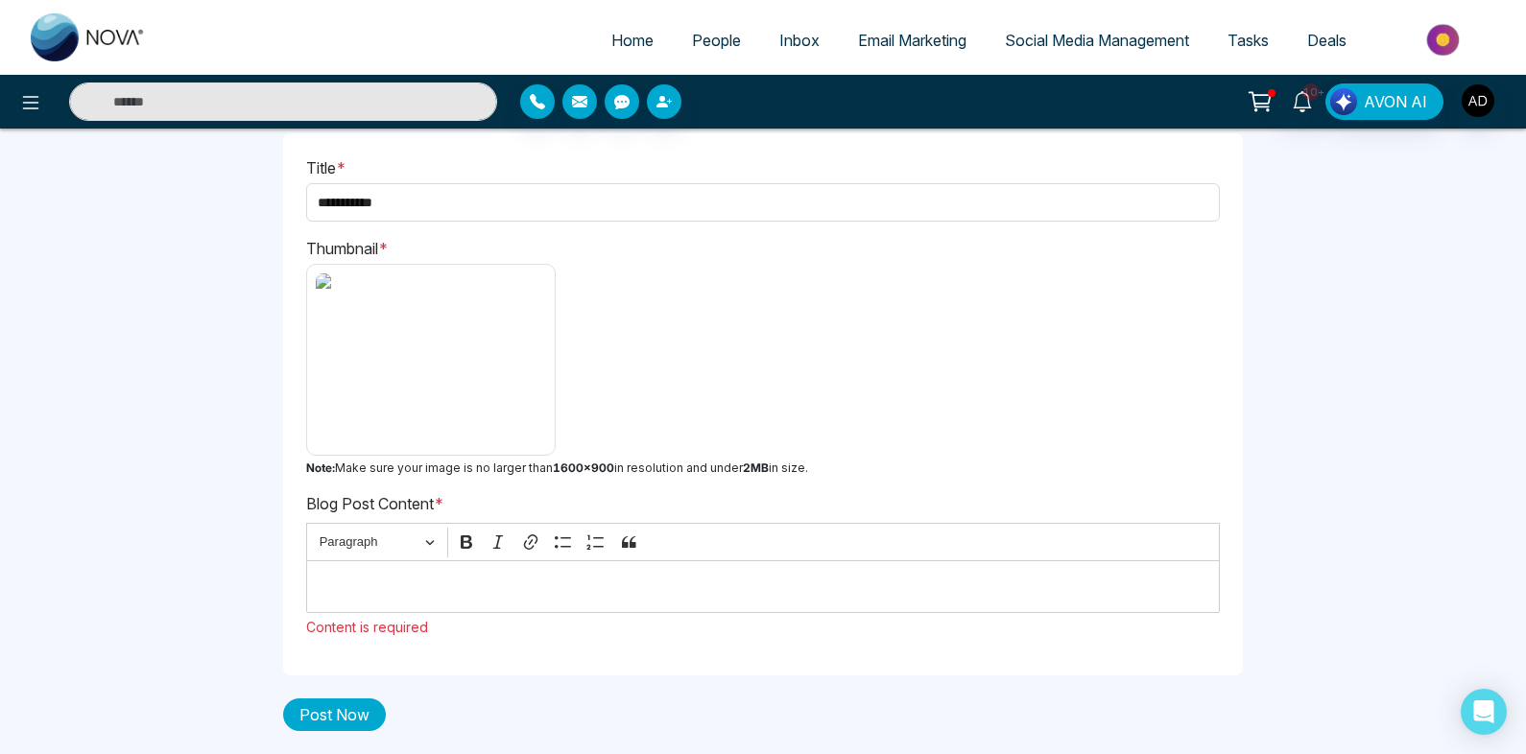
click at [333, 719] on button "Post Now" at bounding box center [334, 715] width 103 height 33
click at [459, 609] on div "Editor editing area: main" at bounding box center [763, 587] width 914 height 53
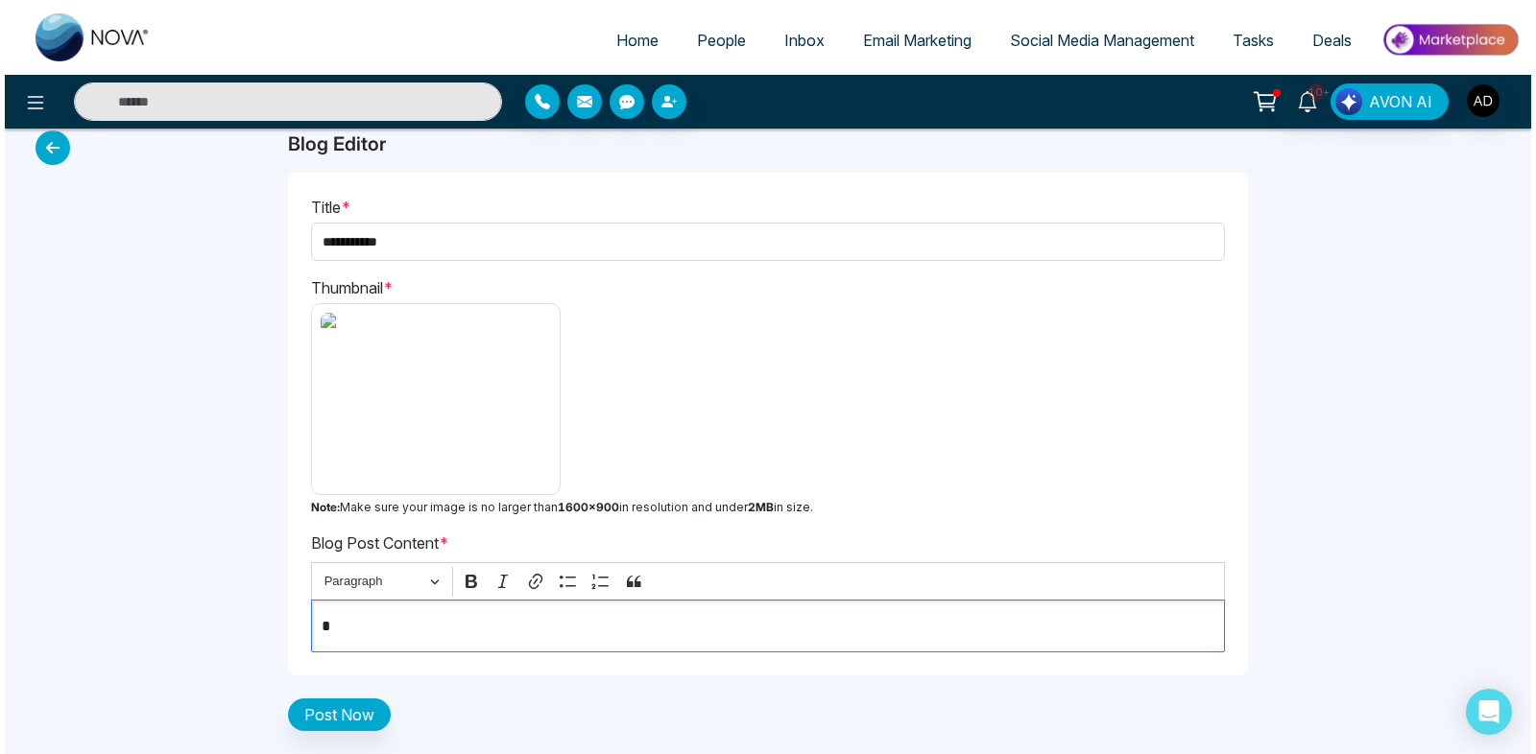
scroll to position [21, 0]
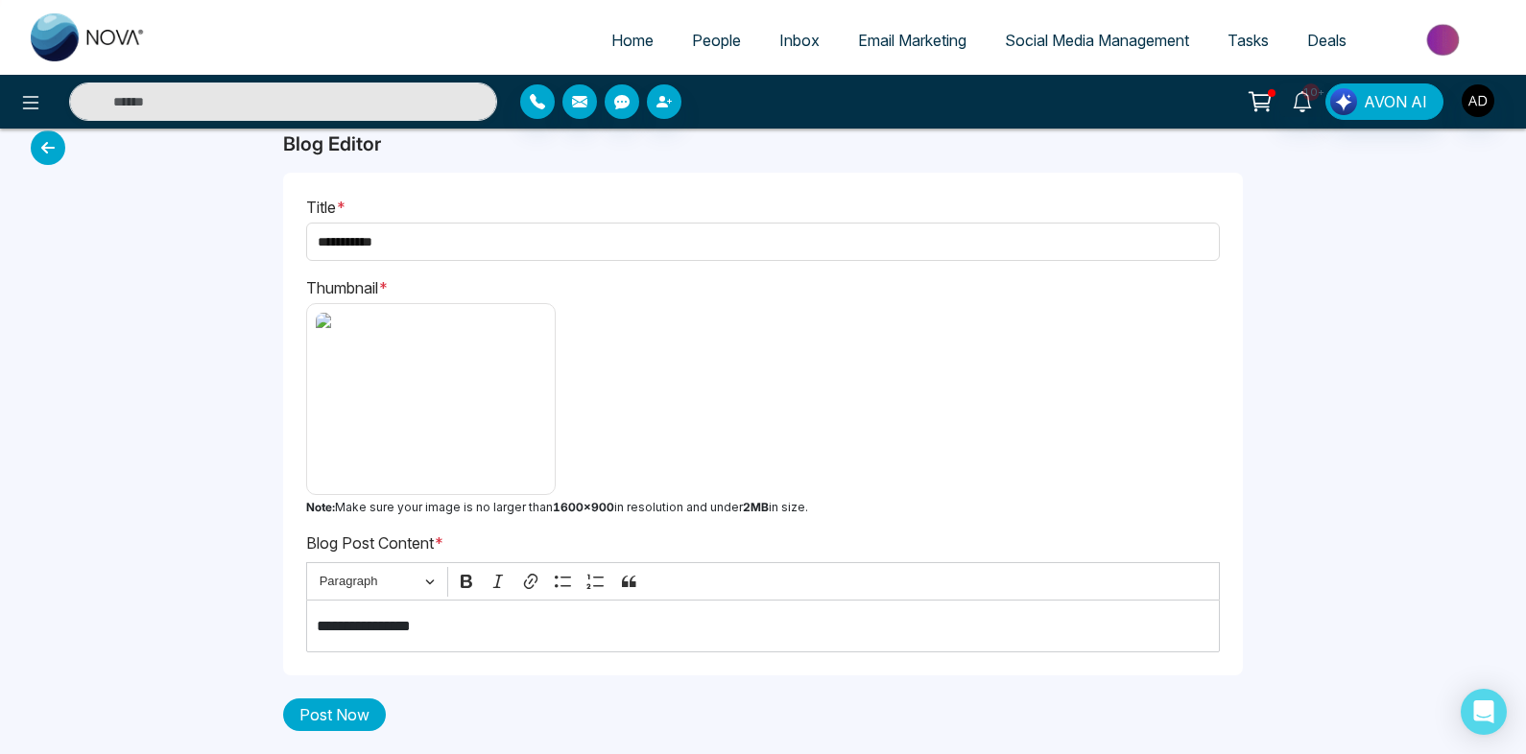
click at [329, 710] on button "Post Now" at bounding box center [334, 715] width 103 height 33
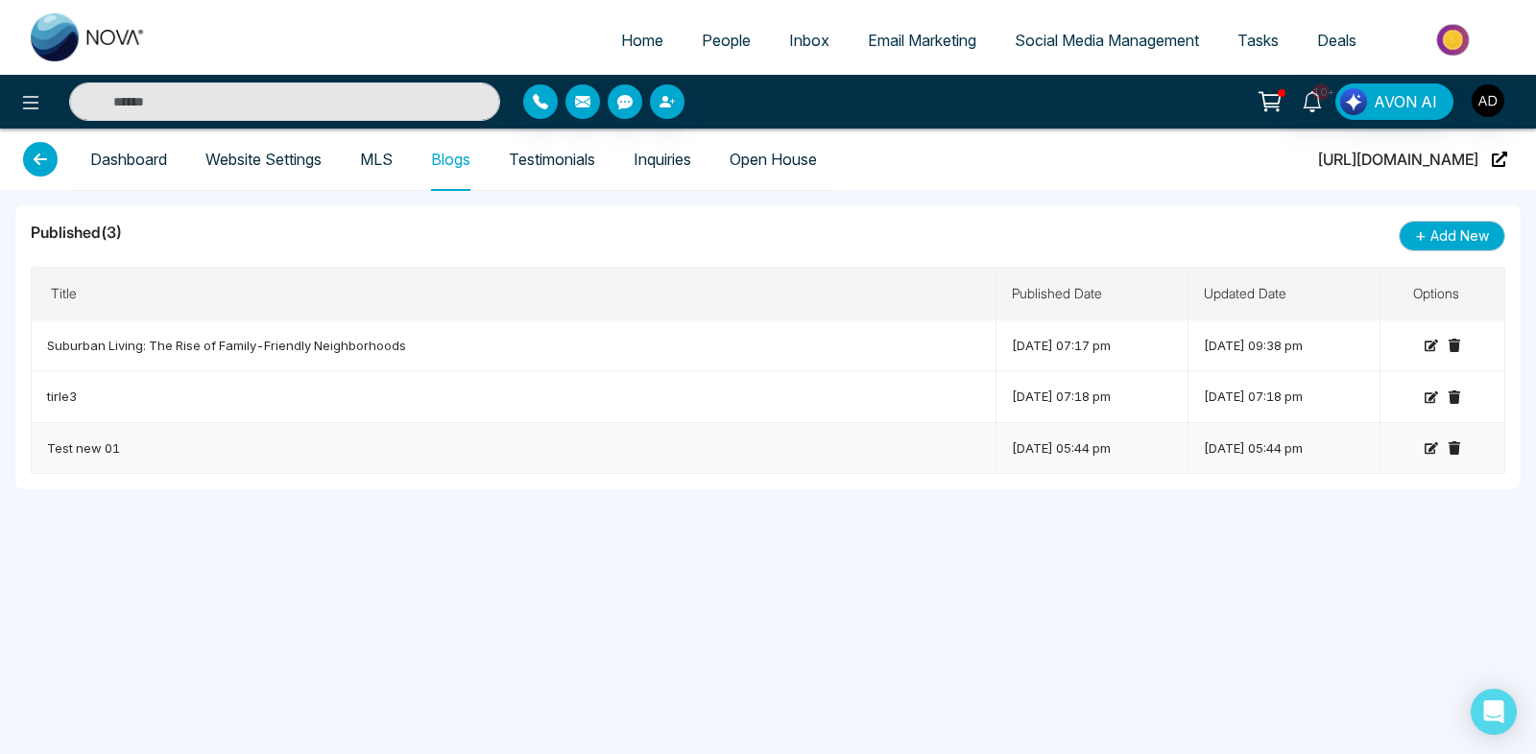
click at [1452, 448] on icon at bounding box center [1453, 448] width 12 height 13
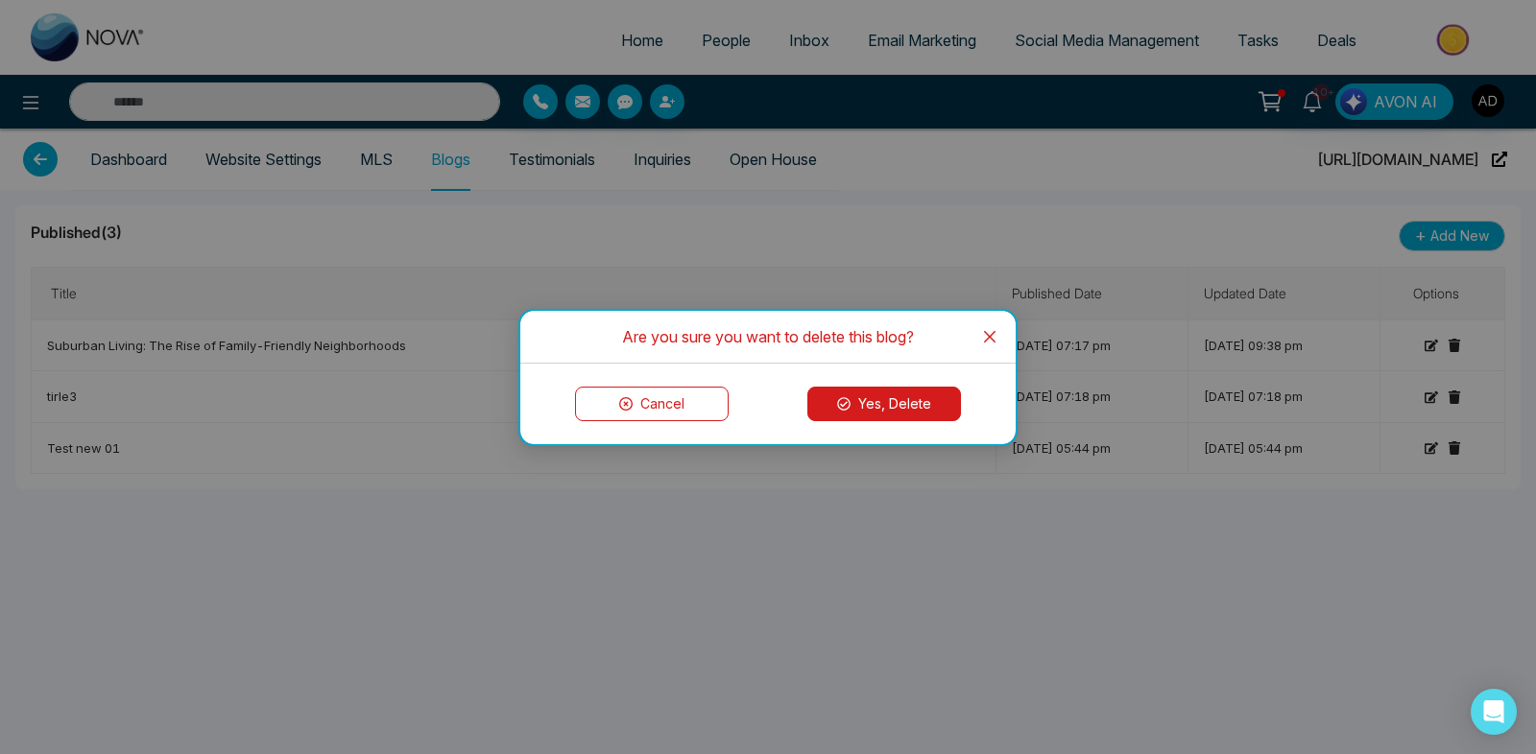
click at [896, 406] on button "Yes, Delete" at bounding box center [884, 404] width 154 height 35
